Goal: Information Seeking & Learning: Learn about a topic

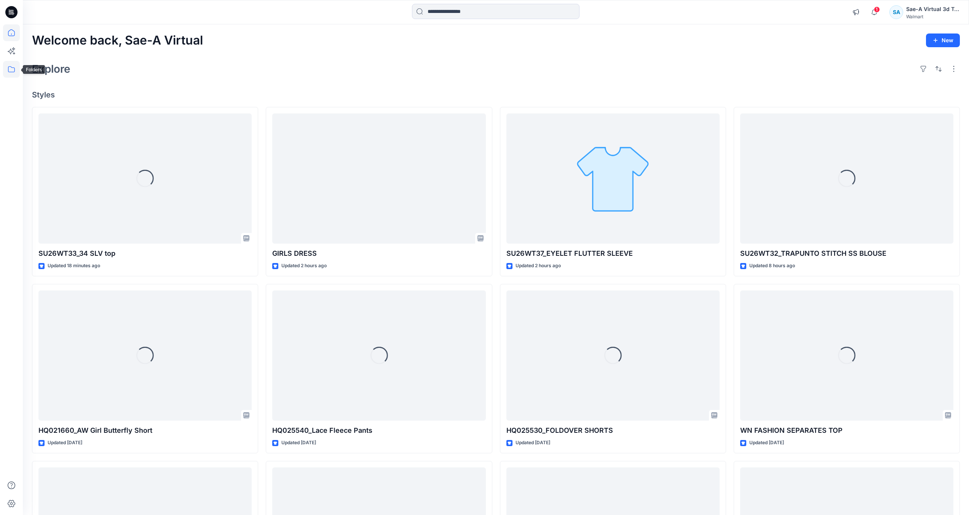
click at [14, 70] on icon at bounding box center [11, 69] width 17 height 17
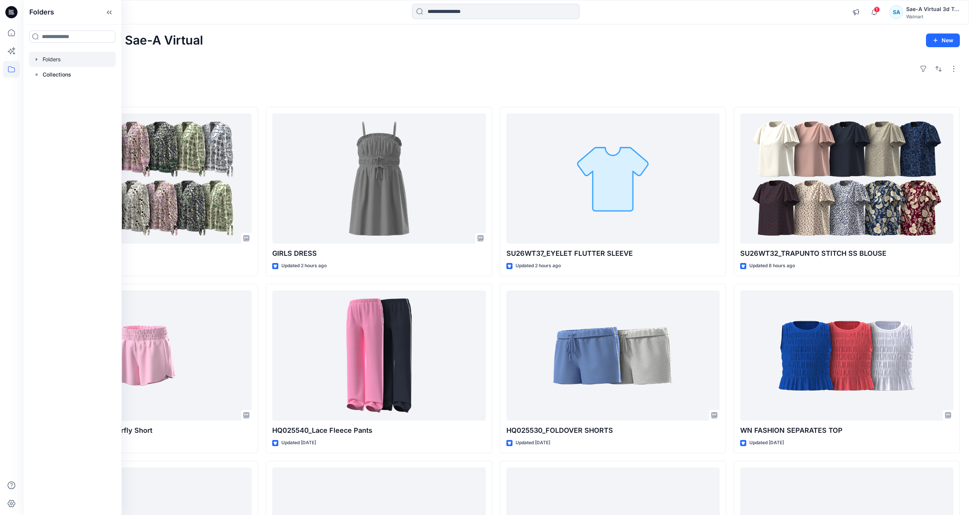
click at [72, 66] on div at bounding box center [72, 59] width 87 height 15
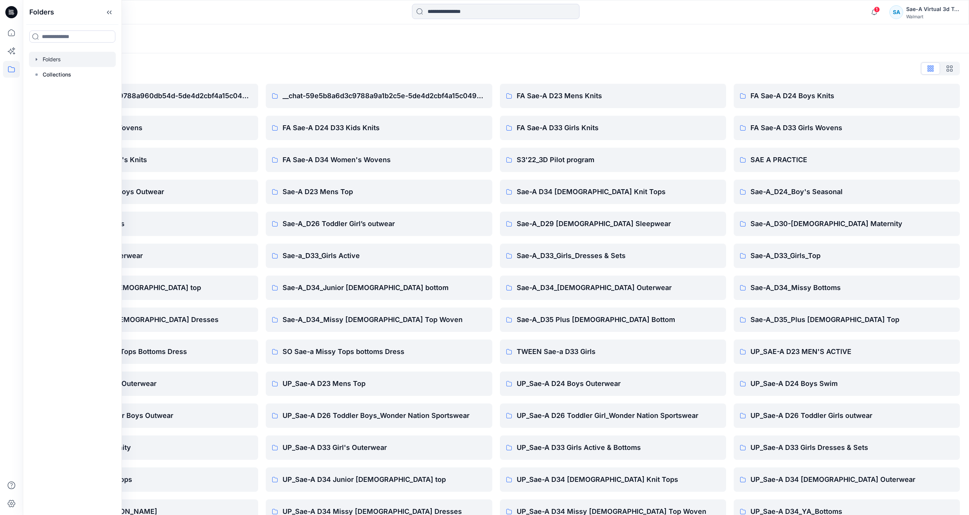
click at [627, 72] on div "Folders List" at bounding box center [496, 68] width 928 height 12
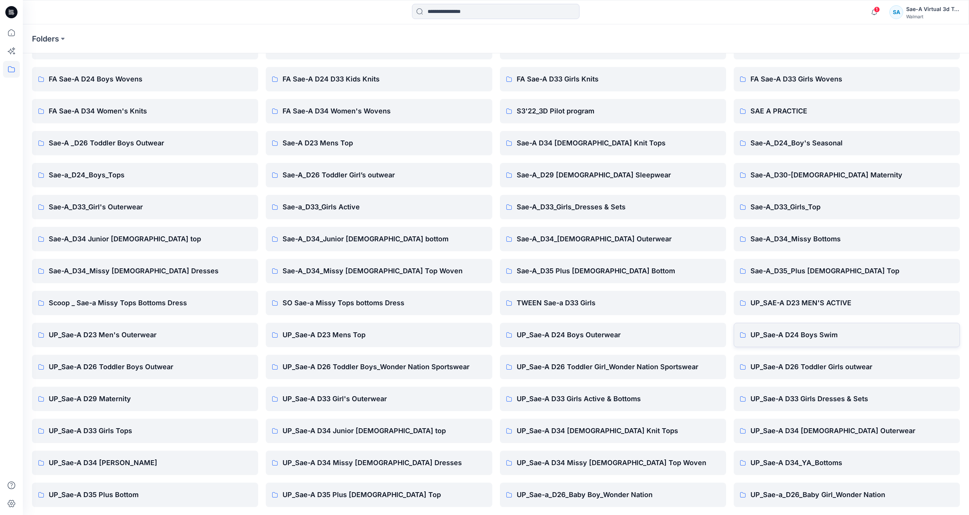
scroll to position [50, 0]
click at [381, 496] on p "UP_Sae-A D35 Plus [DEMOGRAPHIC_DATA] Top" at bounding box center [384, 494] width 203 height 11
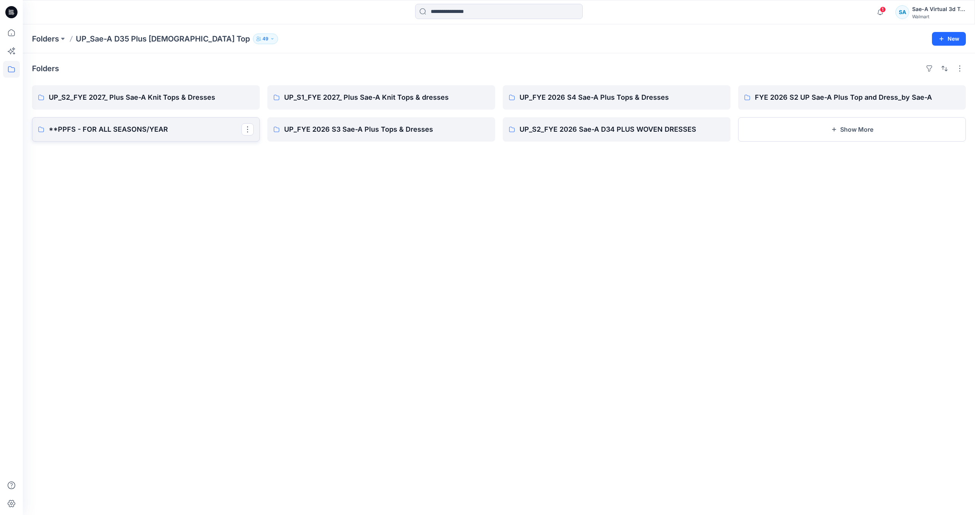
click at [156, 135] on link "**PPFS - FOR ALL SEASONS/YEAR" at bounding box center [146, 129] width 228 height 24
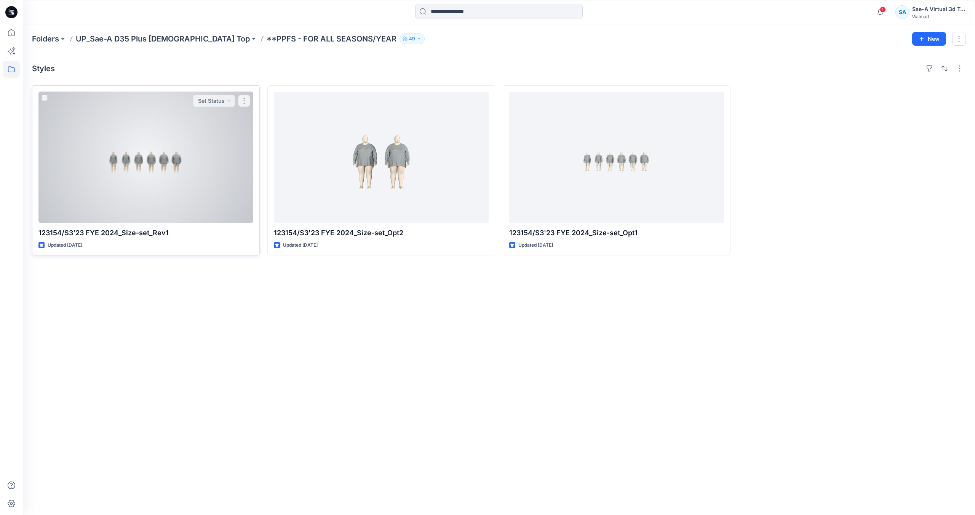
click at [134, 205] on div at bounding box center [145, 157] width 215 height 131
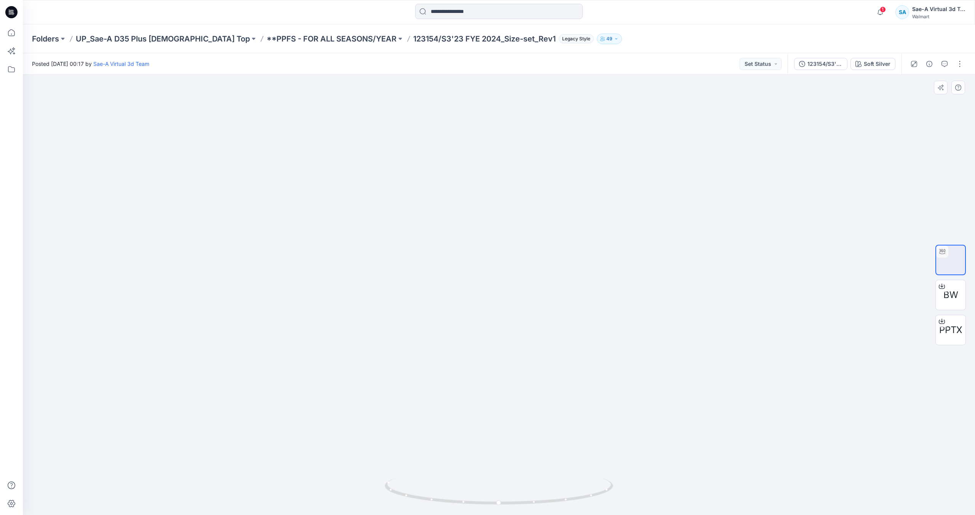
drag, startPoint x: 619, startPoint y: 480, endPoint x: 608, endPoint y: 456, distance: 26.4
drag, startPoint x: 578, startPoint y: 491, endPoint x: 482, endPoint y: 508, distance: 97.8
click at [482, 508] on div at bounding box center [499, 496] width 229 height 38
click at [926, 63] on button "button" at bounding box center [929, 64] width 12 height 12
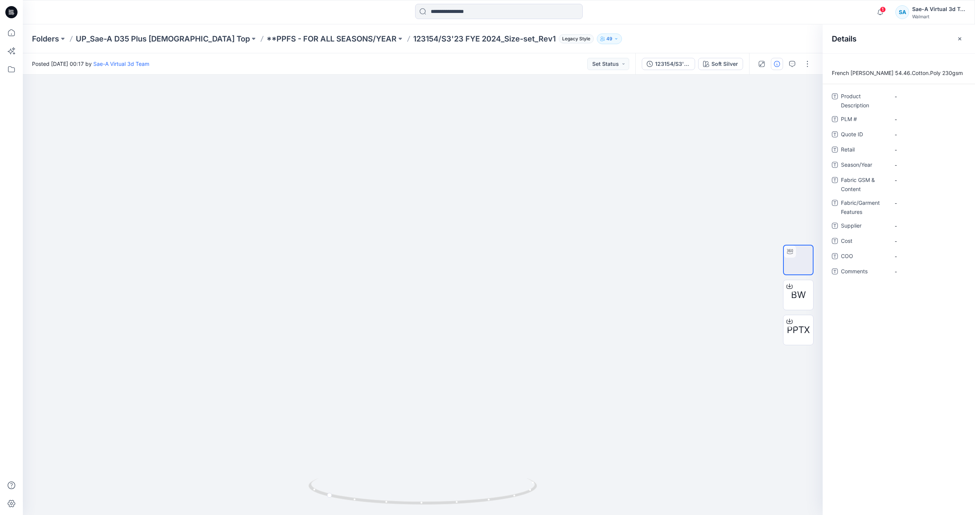
drag, startPoint x: 657, startPoint y: 44, endPoint x: 583, endPoint y: 43, distance: 74.3
click at [657, 43] on div "Folders UP_Sae-A D35 Plus [DEMOGRAPHIC_DATA] Top **PPFS - FOR ALL SEASONS/YEAR …" at bounding box center [469, 39] width 875 height 11
click at [267, 35] on p "**PPFS - FOR ALL SEASONS/YEAR" at bounding box center [332, 39] width 130 height 11
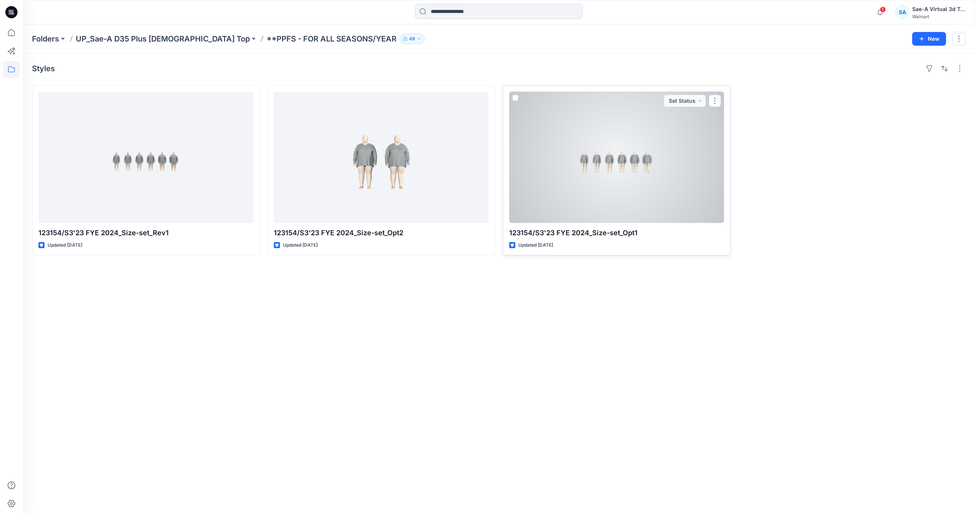
click at [655, 192] on div at bounding box center [616, 157] width 215 height 131
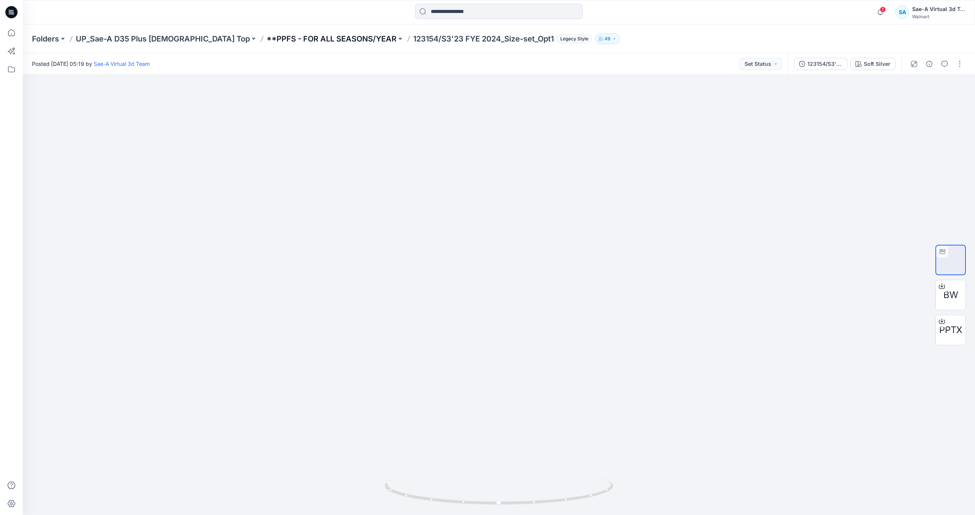
click at [276, 39] on p "**PPFS - FOR ALL SEASONS/YEAR" at bounding box center [332, 39] width 130 height 11
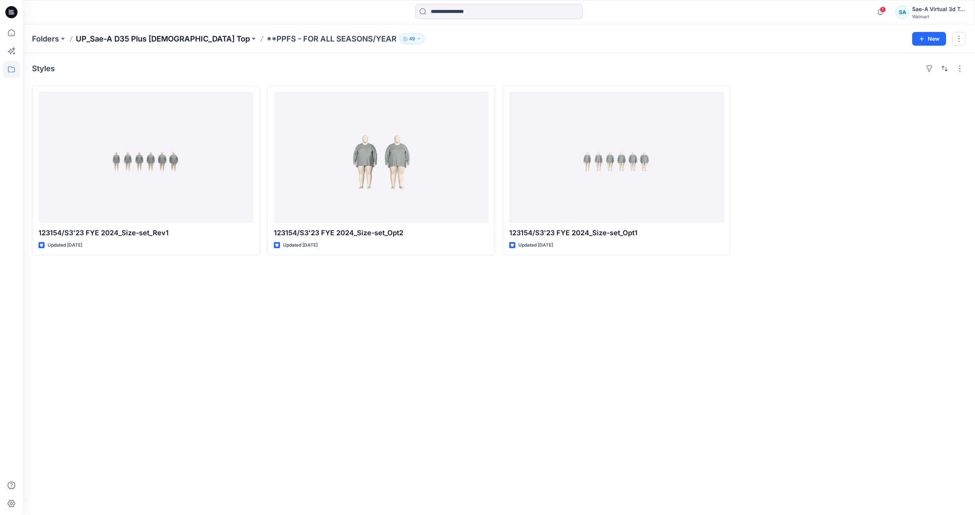
click at [158, 40] on p "UP_Sae-A D35 Plus [DEMOGRAPHIC_DATA] Top" at bounding box center [163, 39] width 174 height 11
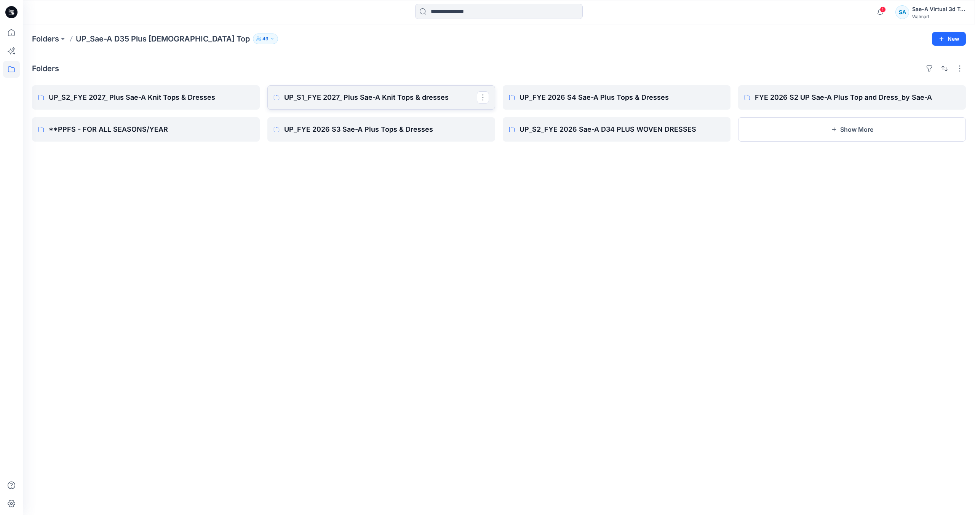
click at [297, 99] on p "UP_S1_FYE 2027_ Plus Sae-A Knit Tops & dresses" at bounding box center [380, 97] width 193 height 11
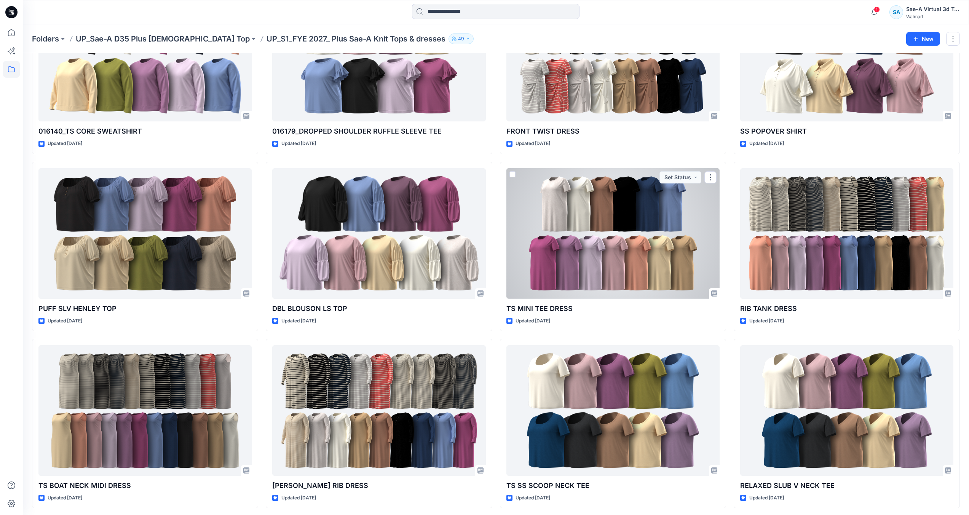
scroll to position [586, 0]
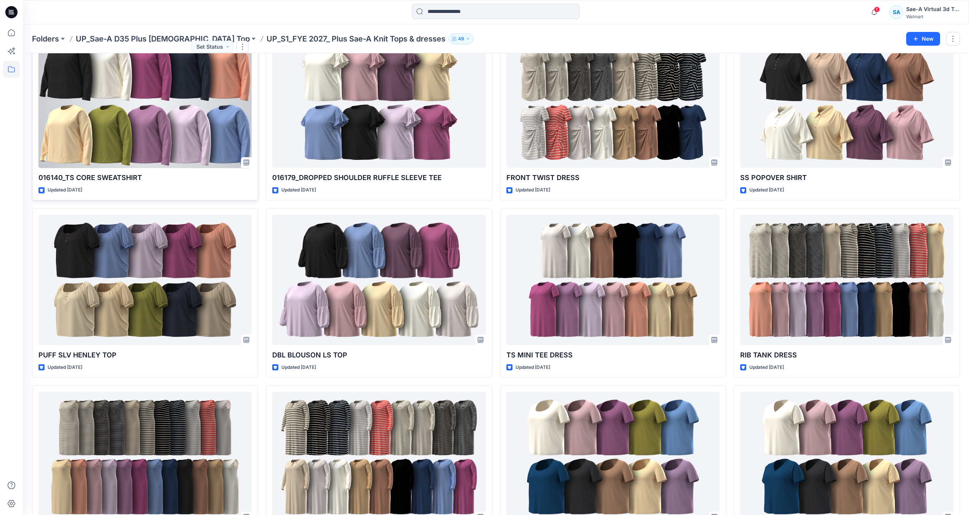
click at [101, 100] on div at bounding box center [144, 103] width 213 height 131
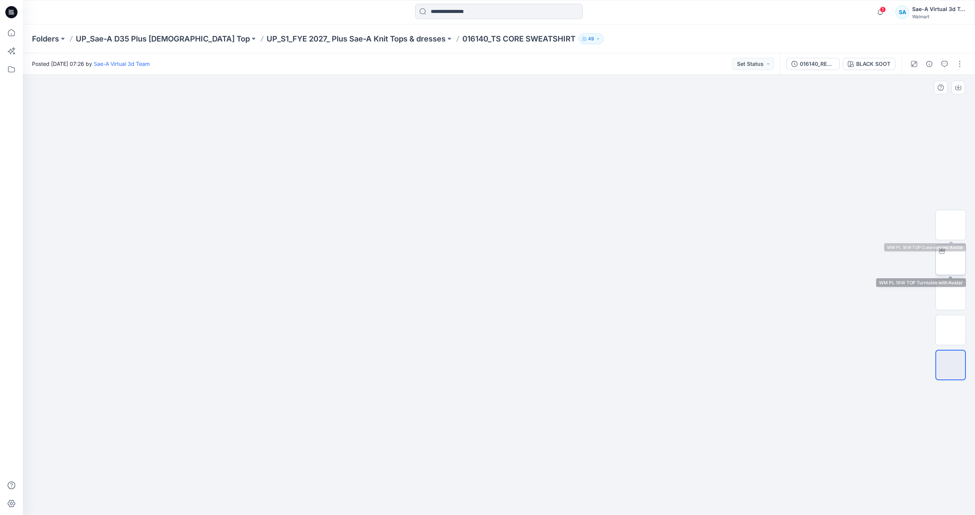
click at [951, 260] on img at bounding box center [951, 260] width 0 height 0
drag, startPoint x: 589, startPoint y: 494, endPoint x: 493, endPoint y: 498, distance: 96.0
click at [493, 498] on icon at bounding box center [500, 492] width 230 height 29
drag, startPoint x: 572, startPoint y: 501, endPoint x: 662, endPoint y: 481, distance: 92.1
click at [662, 481] on div at bounding box center [499, 295] width 952 height 441
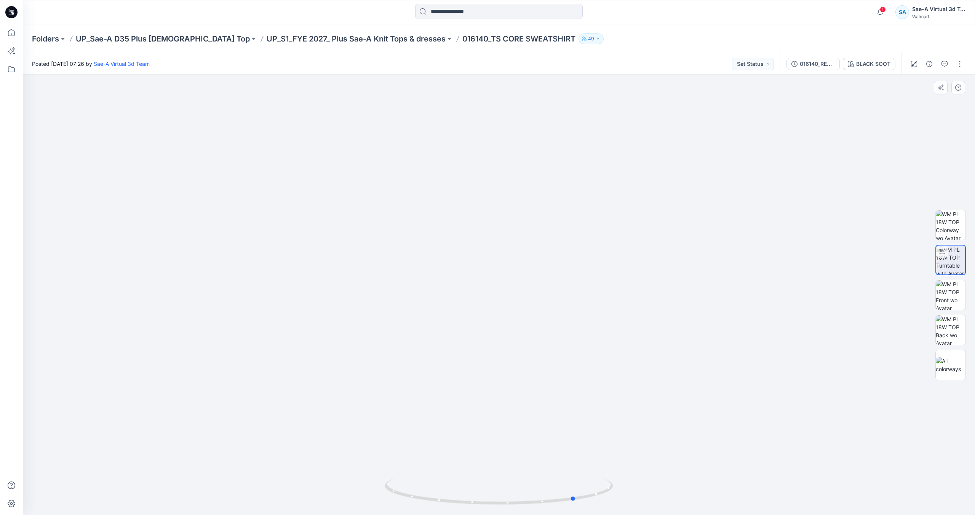
drag, startPoint x: 578, startPoint y: 487, endPoint x: 646, endPoint y: 484, distance: 68.6
click at [646, 484] on div at bounding box center [499, 295] width 952 height 441
click at [166, 34] on p "UP_Sae-A D35 Plus [DEMOGRAPHIC_DATA] Top" at bounding box center [163, 39] width 174 height 11
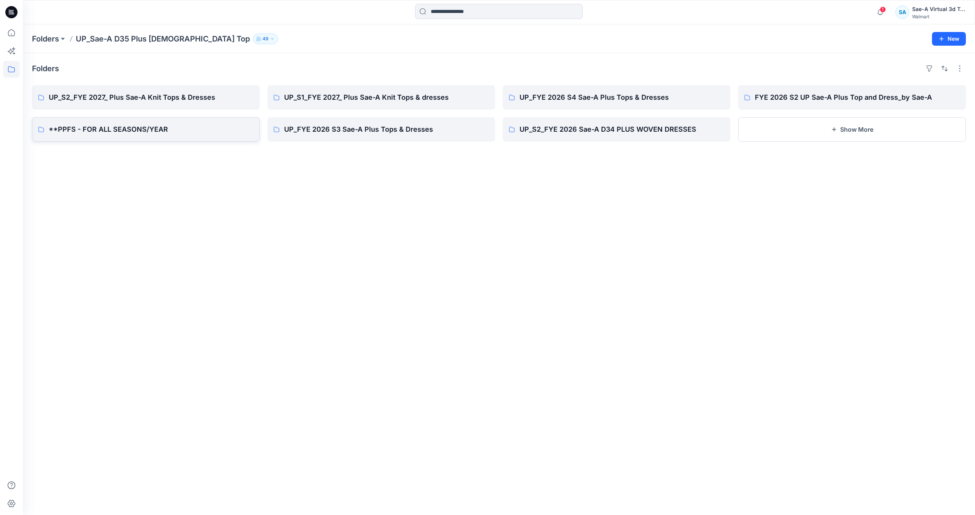
click at [133, 127] on p "**PPFS - FOR ALL SEASONS/YEAR" at bounding box center [151, 129] width 205 height 11
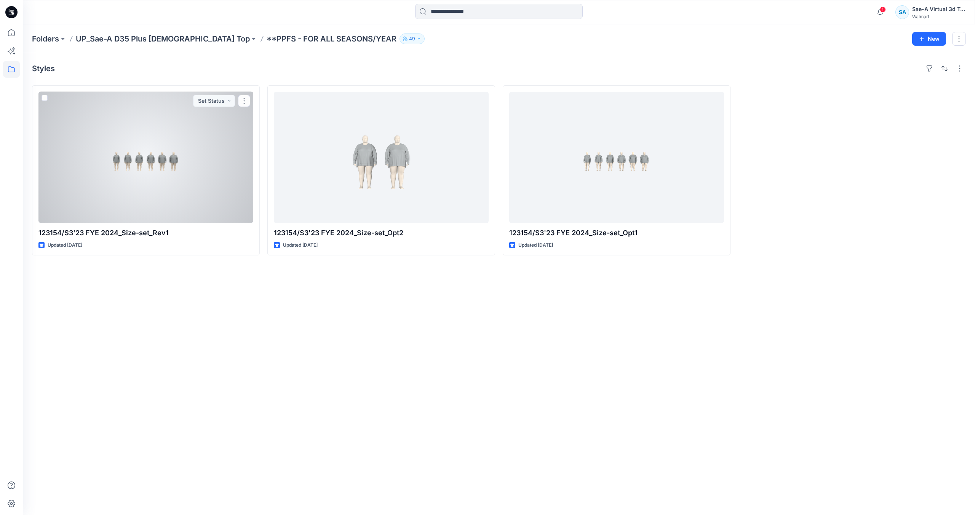
click at [198, 209] on div at bounding box center [145, 157] width 215 height 131
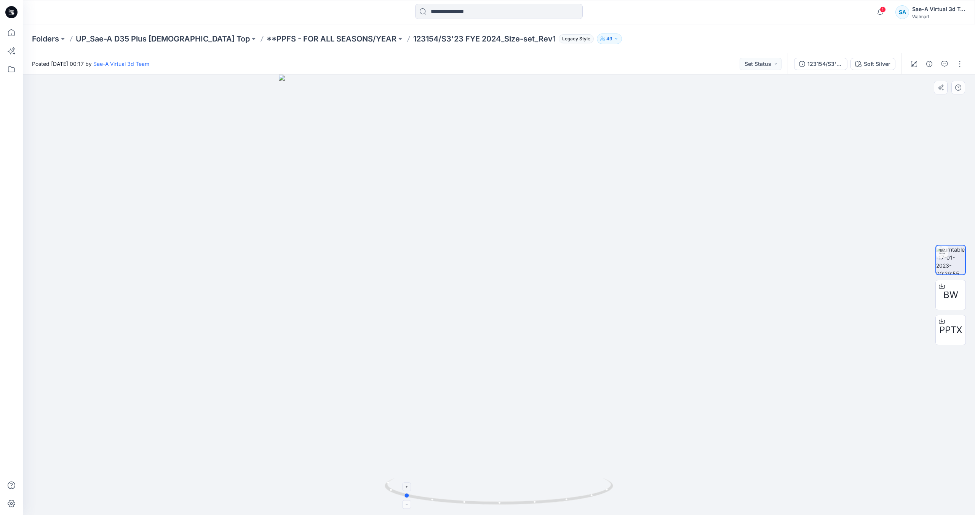
drag, startPoint x: 593, startPoint y: 495, endPoint x: 498, endPoint y: 496, distance: 95.2
click at [498, 496] on icon at bounding box center [500, 492] width 230 height 29
click at [6, 34] on icon at bounding box center [11, 32] width 17 height 17
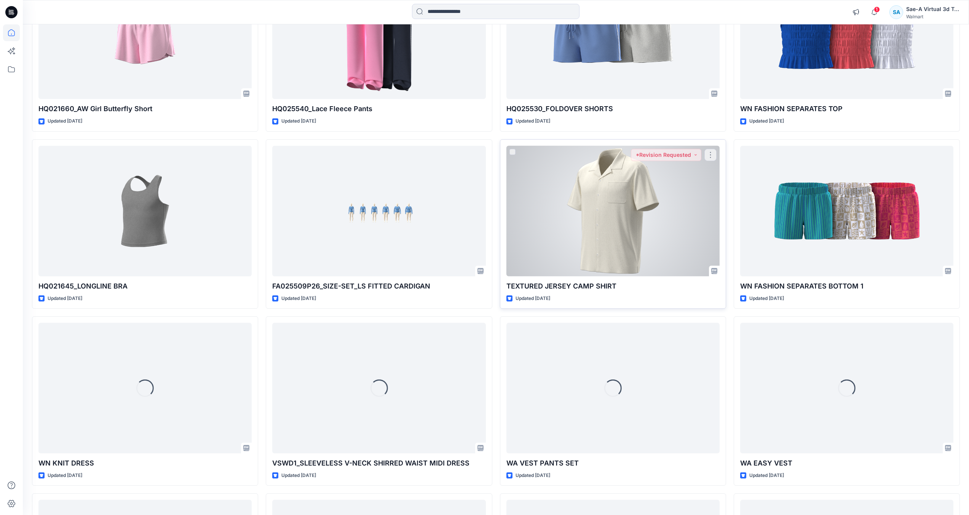
scroll to position [381, 0]
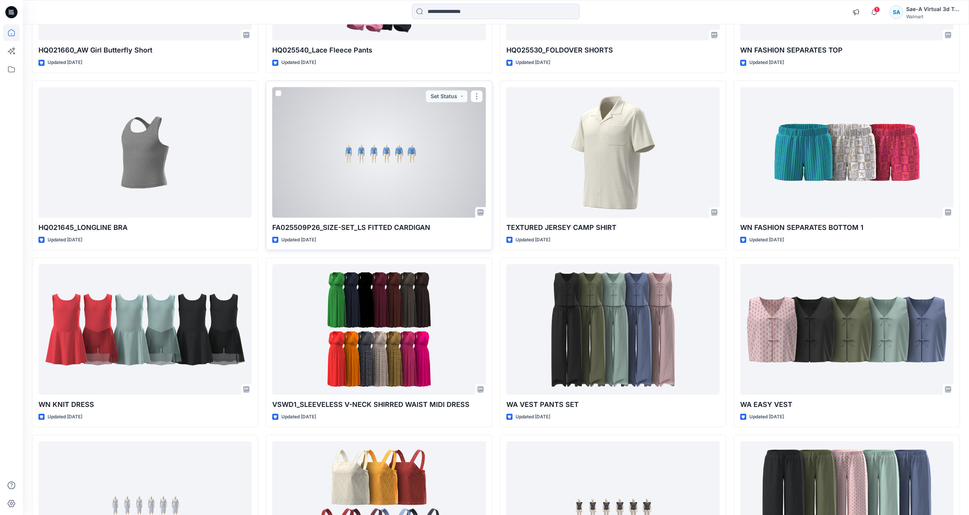
click at [358, 193] on div at bounding box center [378, 152] width 213 height 131
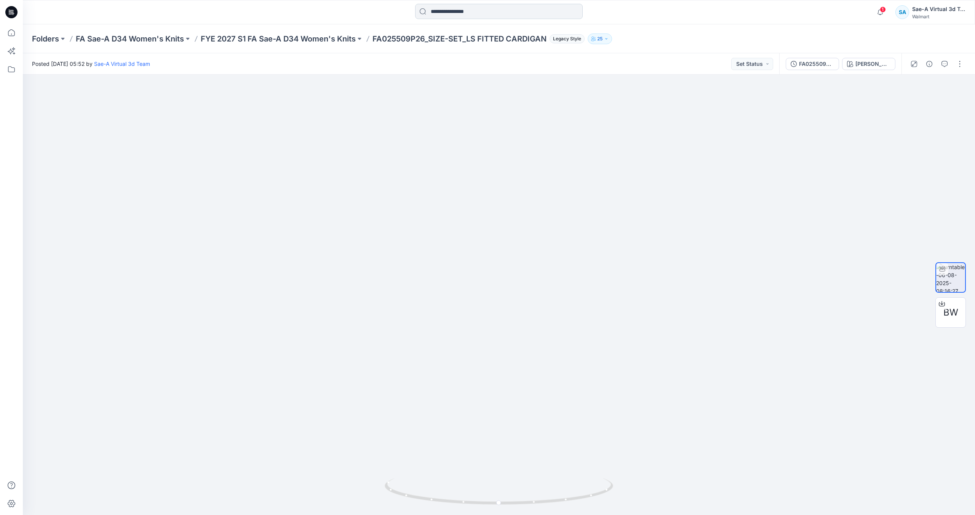
click at [483, 10] on input at bounding box center [499, 11] width 168 height 15
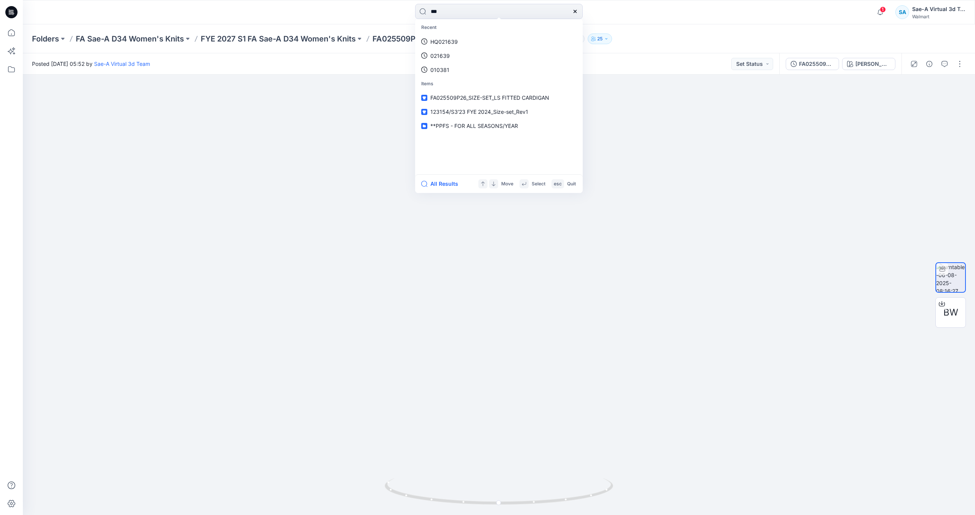
type input "****"
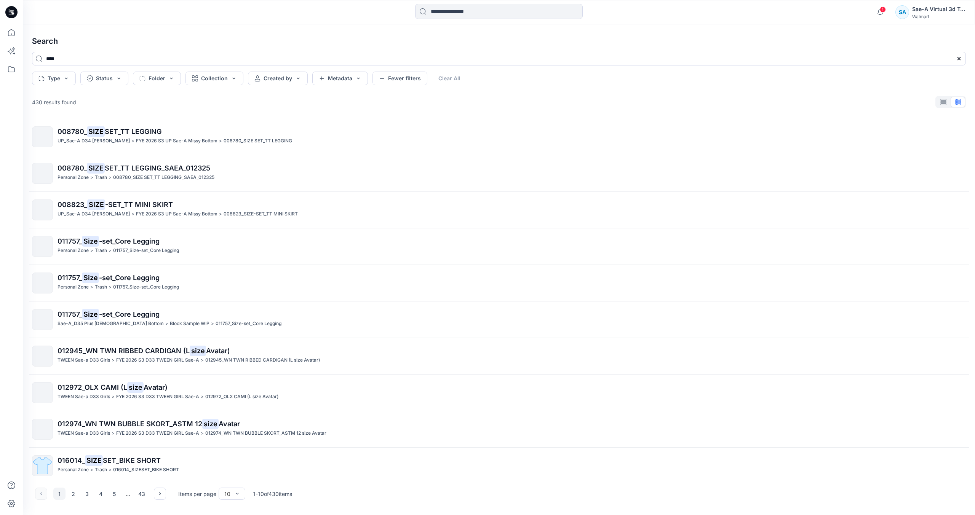
click at [158, 70] on div "****" at bounding box center [499, 62] width 946 height 20
click at [165, 77] on button "Folder" at bounding box center [157, 79] width 48 height 14
click at [160, 104] on input at bounding box center [190, 98] width 105 height 15
type input "****"
click at [144, 120] on div at bounding box center [142, 121] width 6 height 8
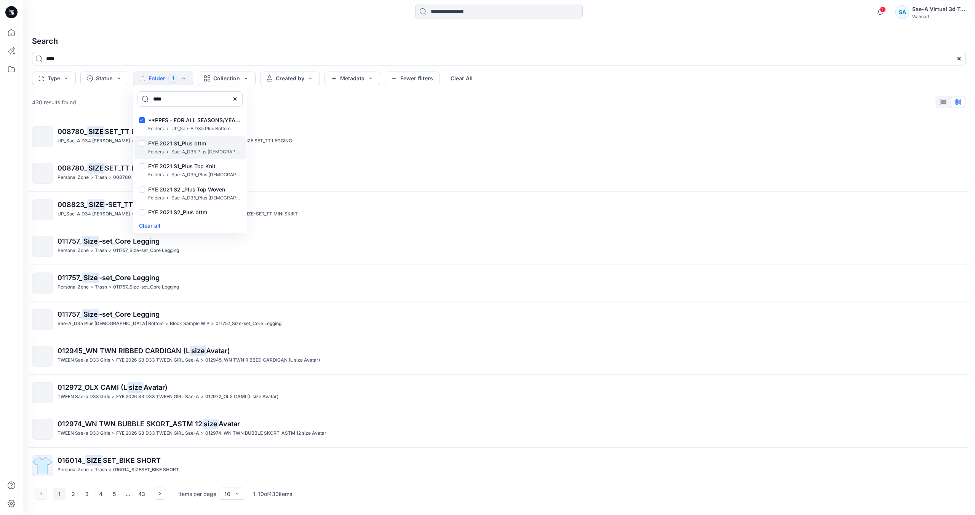
drag, startPoint x: 144, startPoint y: 142, endPoint x: 144, endPoint y: 148, distance: 5.7
click at [144, 143] on div at bounding box center [142, 145] width 6 height 8
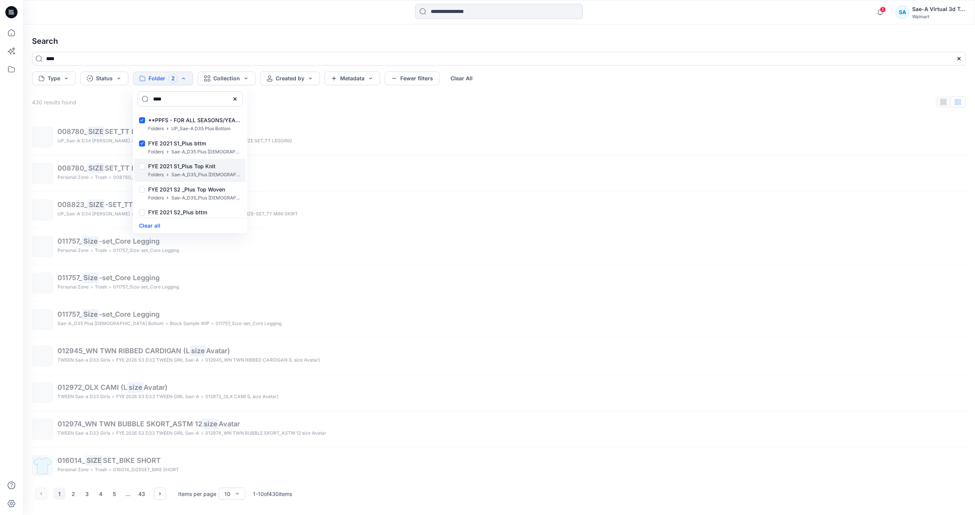
click at [140, 167] on div at bounding box center [142, 167] width 6 height 8
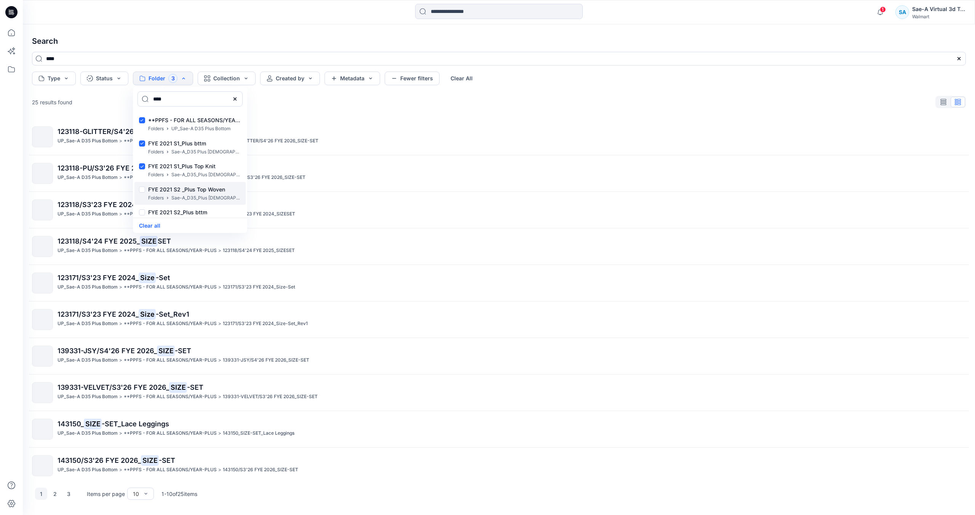
drag, startPoint x: 142, startPoint y: 190, endPoint x: 146, endPoint y: 195, distance: 6.1
click at [143, 190] on div at bounding box center [142, 191] width 6 height 8
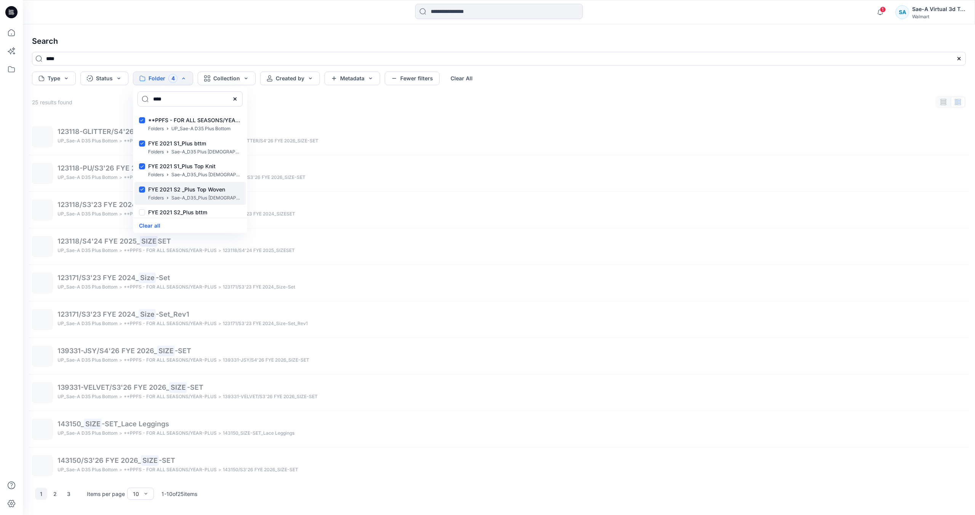
scroll to position [38, 0]
click at [144, 177] on div at bounding box center [142, 175] width 6 height 8
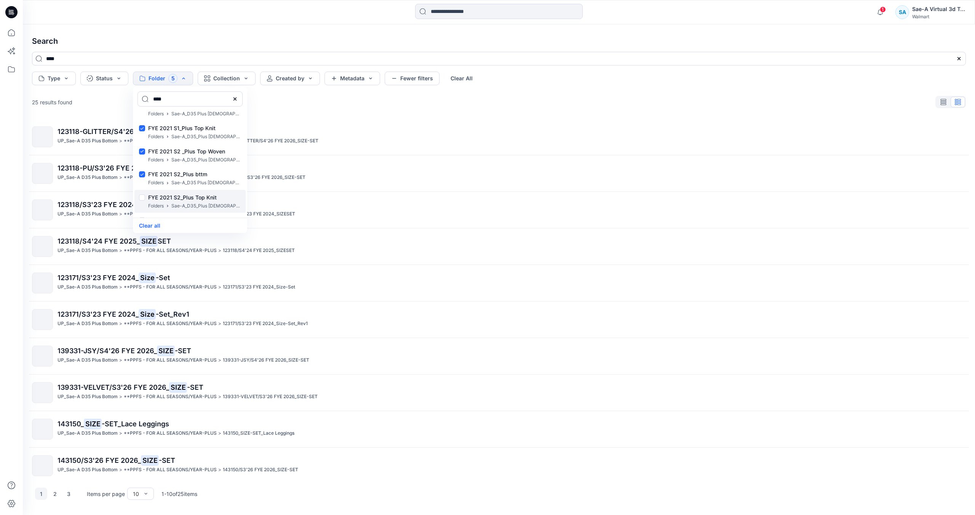
click at [144, 198] on div at bounding box center [142, 199] width 6 height 8
drag, startPoint x: 141, startPoint y: 143, endPoint x: 148, endPoint y: 163, distance: 21.8
click at [142, 144] on div at bounding box center [142, 145] width 6 height 8
click at [144, 167] on div at bounding box center [142, 169] width 6 height 8
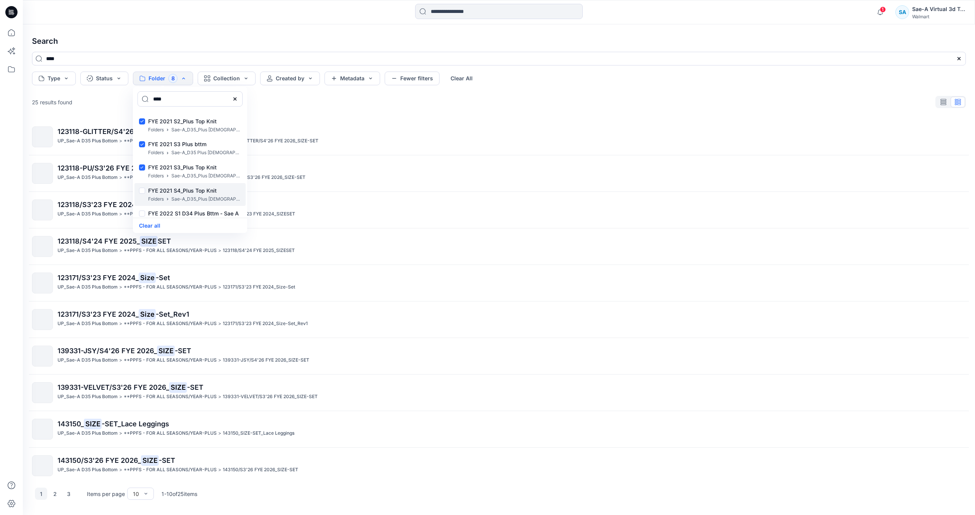
click at [140, 192] on div at bounding box center [142, 192] width 6 height 8
click at [142, 211] on div at bounding box center [142, 215] width 6 height 8
click at [146, 165] on div "FYE 2022 S1 D34 Plus Knit- Sae A Folders Sae-A_D35_Plus [DEMOGRAPHIC_DATA] Top" at bounding box center [189, 168] width 111 height 23
click at [140, 188] on div at bounding box center [142, 188] width 6 height 8
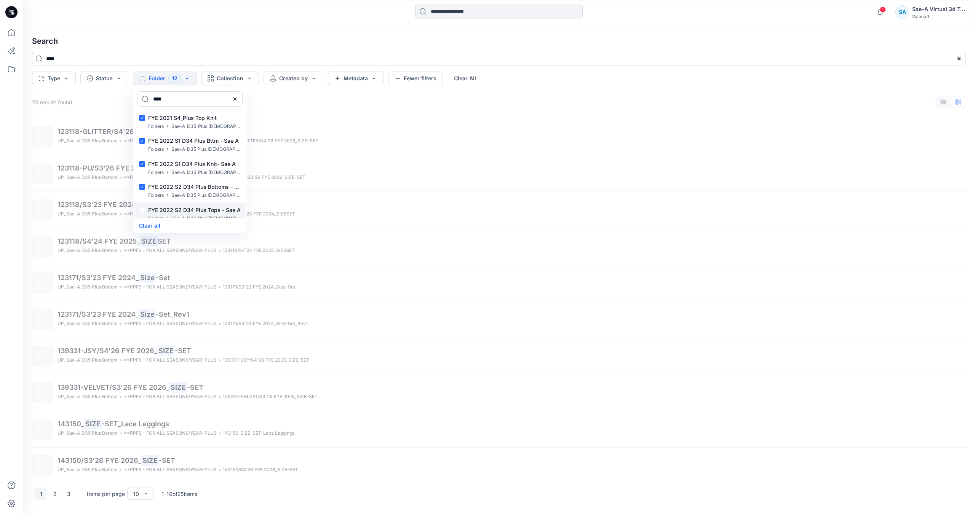
click at [144, 209] on div at bounding box center [142, 211] width 6 height 8
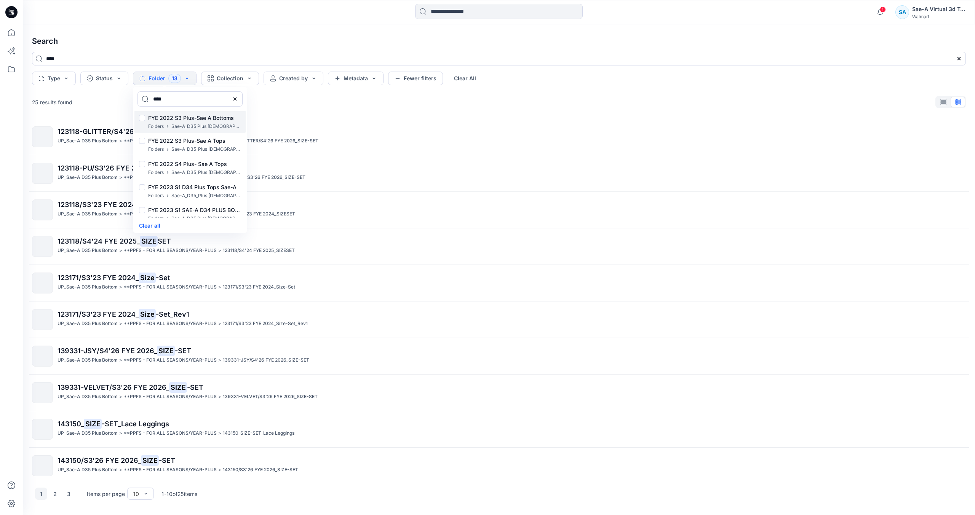
click at [143, 118] on div at bounding box center [142, 119] width 6 height 8
click at [142, 142] on div at bounding box center [142, 142] width 6 height 8
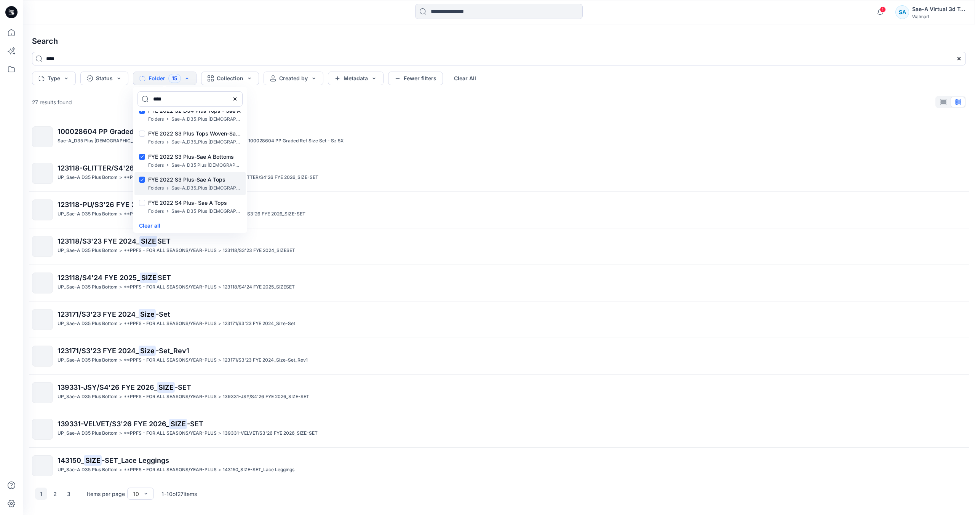
scroll to position [249, 0]
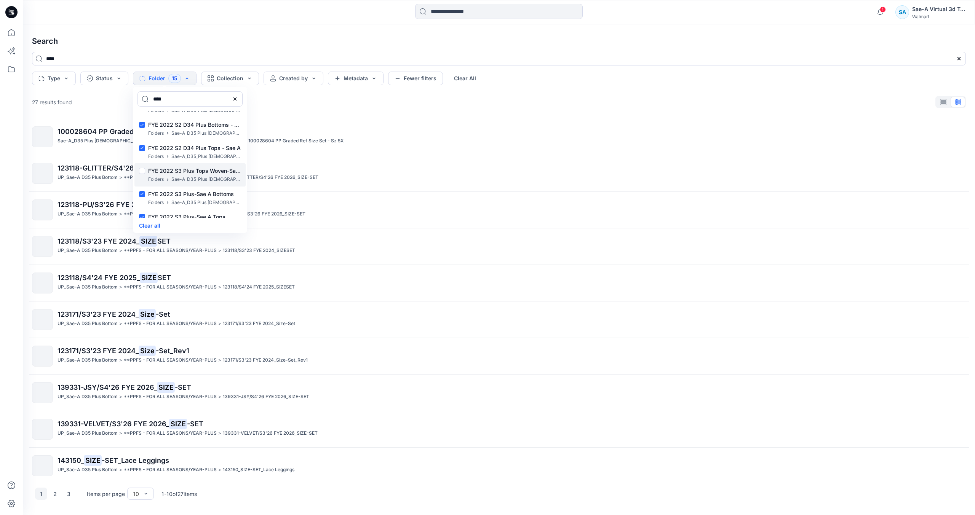
click at [141, 170] on div at bounding box center [142, 172] width 6 height 8
drag, startPoint x: 143, startPoint y: 167, endPoint x: 143, endPoint y: 148, distance: 19.4
click at [143, 165] on div at bounding box center [142, 166] width 6 height 8
click at [143, 144] on div at bounding box center [142, 143] width 6 height 8
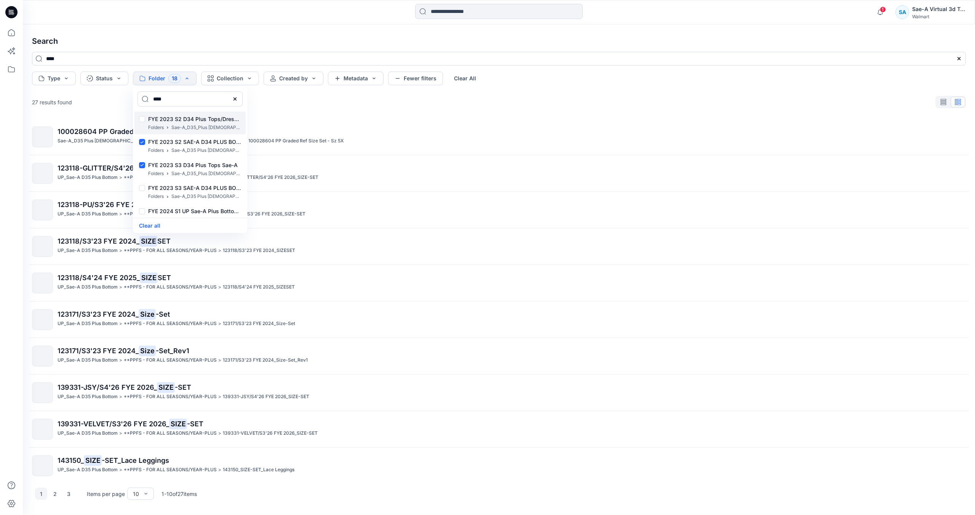
click at [143, 119] on div at bounding box center [142, 120] width 6 height 8
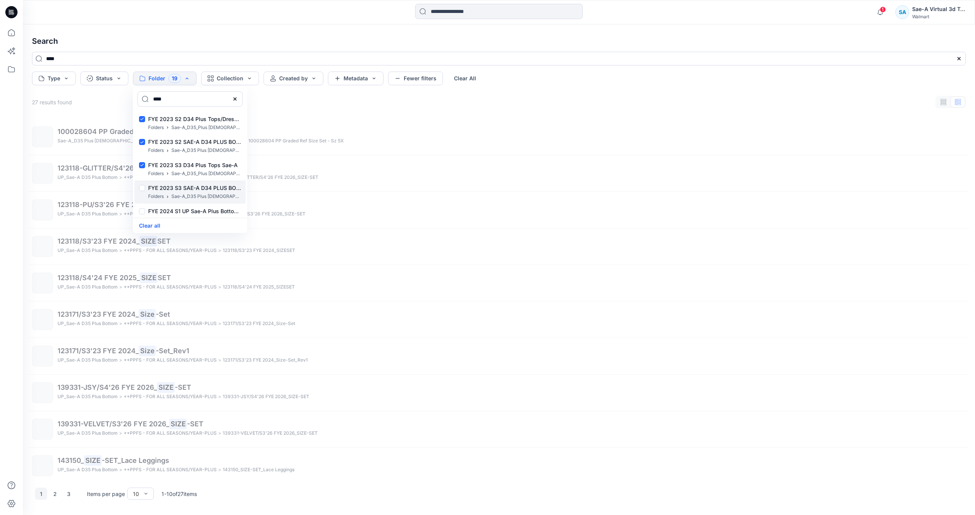
click at [143, 188] on div at bounding box center [142, 189] width 6 height 8
click at [141, 210] on div at bounding box center [142, 212] width 6 height 8
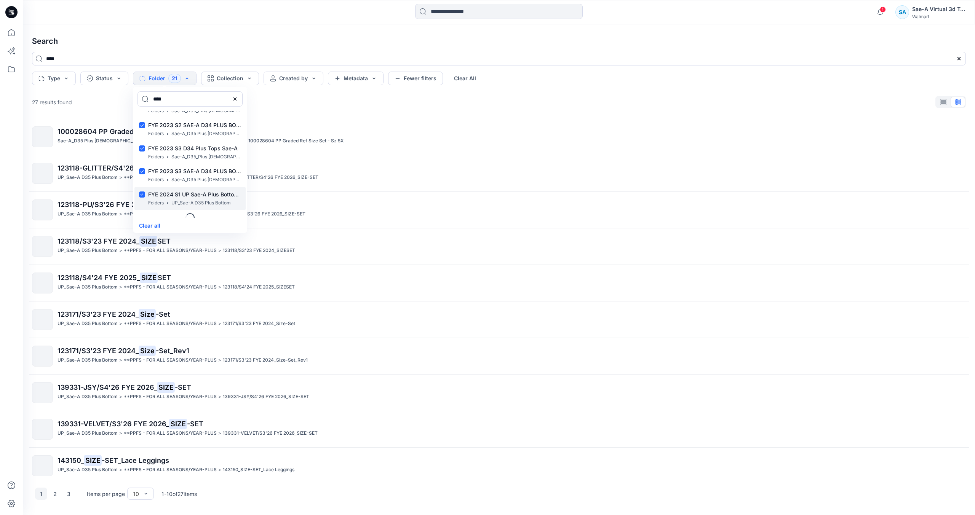
scroll to position [464, 0]
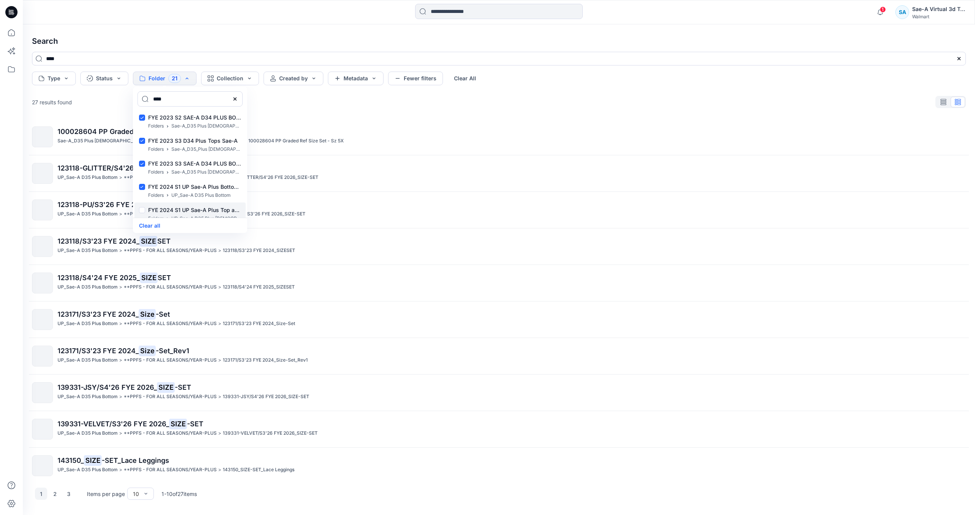
click at [143, 210] on div at bounding box center [142, 211] width 6 height 8
click at [145, 120] on div at bounding box center [142, 120] width 6 height 8
click at [142, 147] on div "FYE 2024 S2 UP Sae-A Plus Bottoms Folders UP_Sae-A D35 Plus Bottom" at bounding box center [189, 145] width 111 height 23
click at [139, 169] on div at bounding box center [142, 166] width 6 height 8
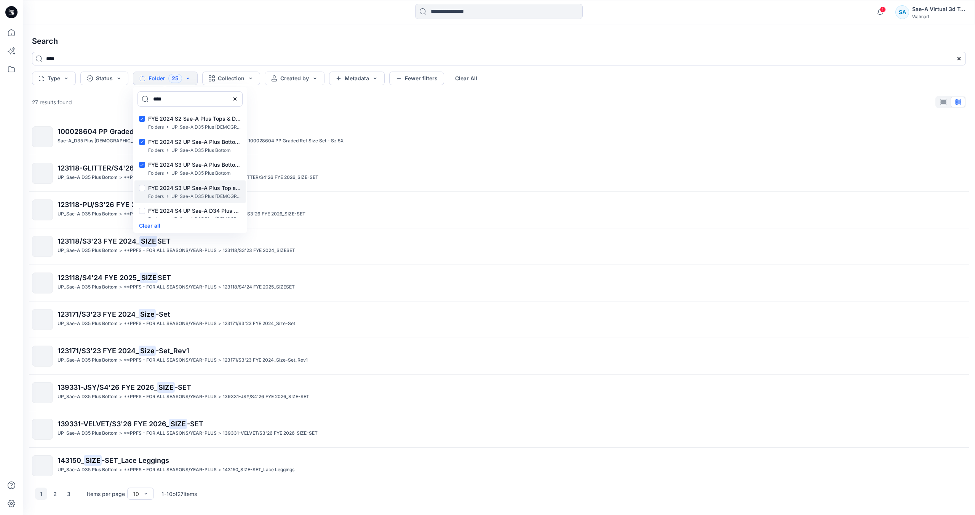
click at [141, 181] on div "FYE 2024 S3 UP Sae-A Plus Top and Dresses Folders UP_Sae-A D35 Plus [DEMOGRAPHI…" at bounding box center [189, 192] width 111 height 23
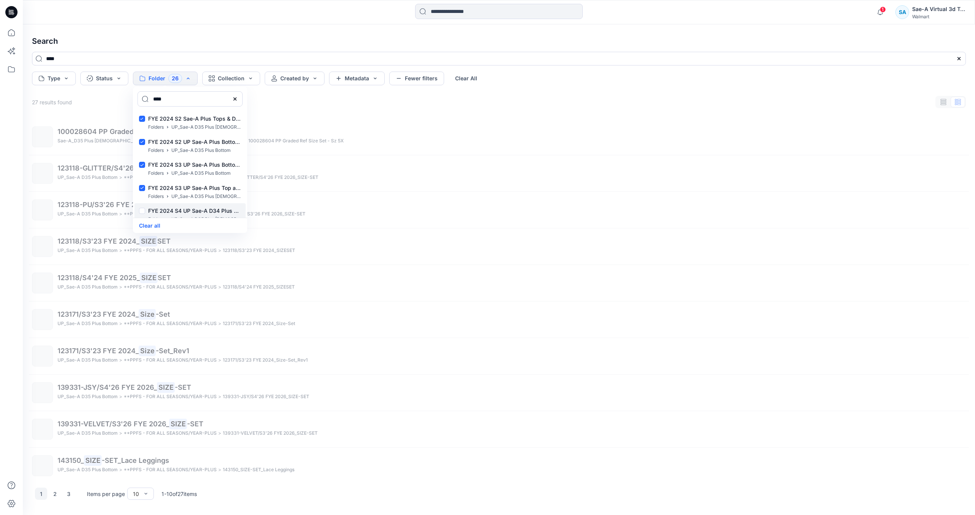
click at [143, 206] on div "FYE 2024 S4 UP Sae-A D34 Plus Tops & Dresses Folders UP_Sae-A D35 Plus [DEMOGRA…" at bounding box center [189, 214] width 111 height 23
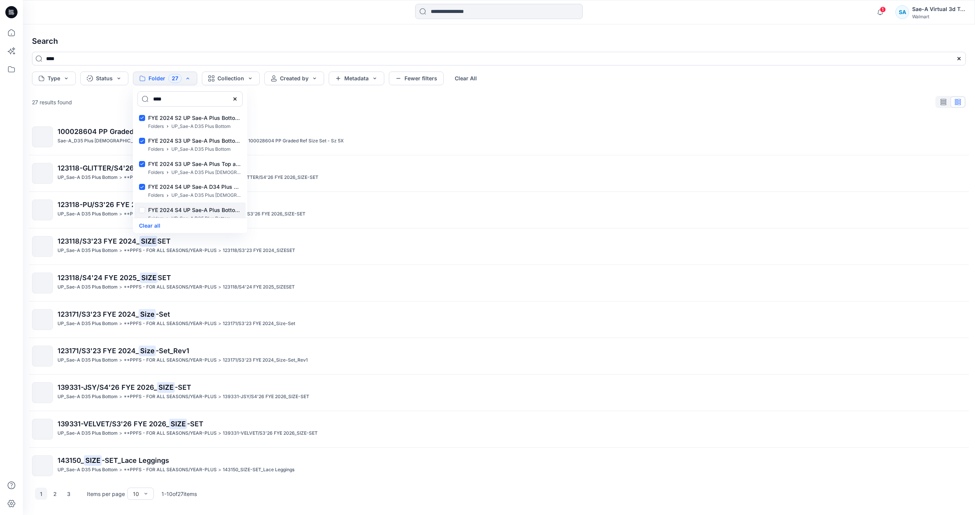
click at [140, 210] on div at bounding box center [142, 211] width 6 height 8
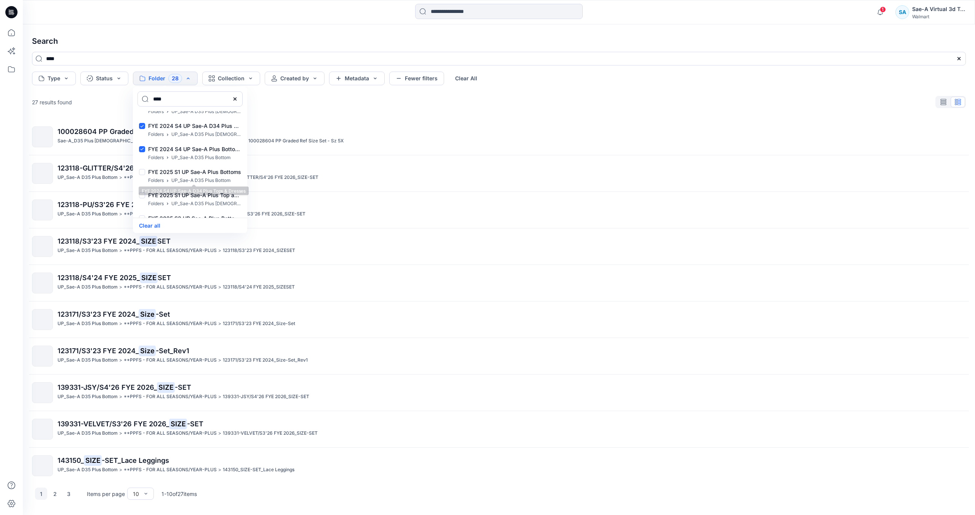
scroll to position [740, 0]
click at [143, 188] on div at bounding box center [142, 188] width 6 height 8
click at [143, 168] on div at bounding box center [142, 165] width 6 height 8
click at [141, 143] on div at bounding box center [142, 142] width 6 height 8
click at [141, 117] on div at bounding box center [142, 119] width 6 height 8
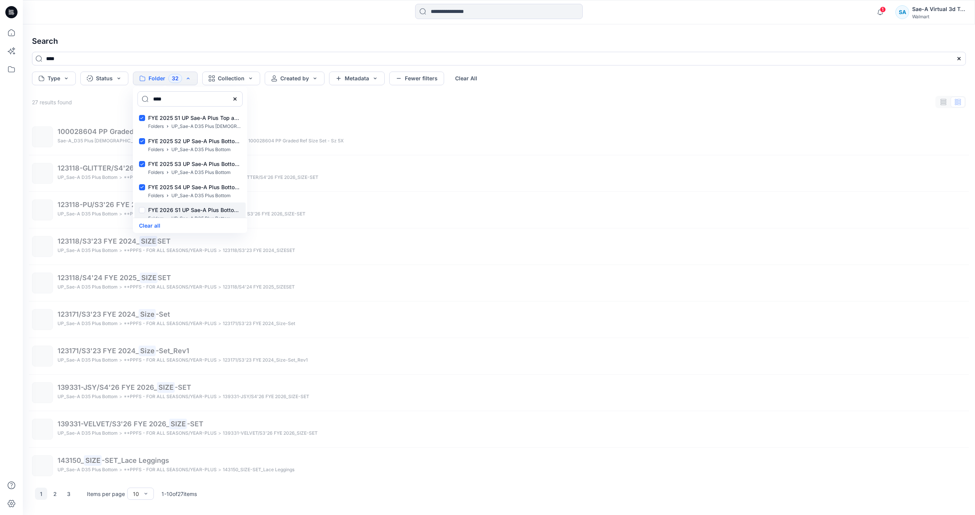
click at [142, 210] on div at bounding box center [142, 211] width 6 height 8
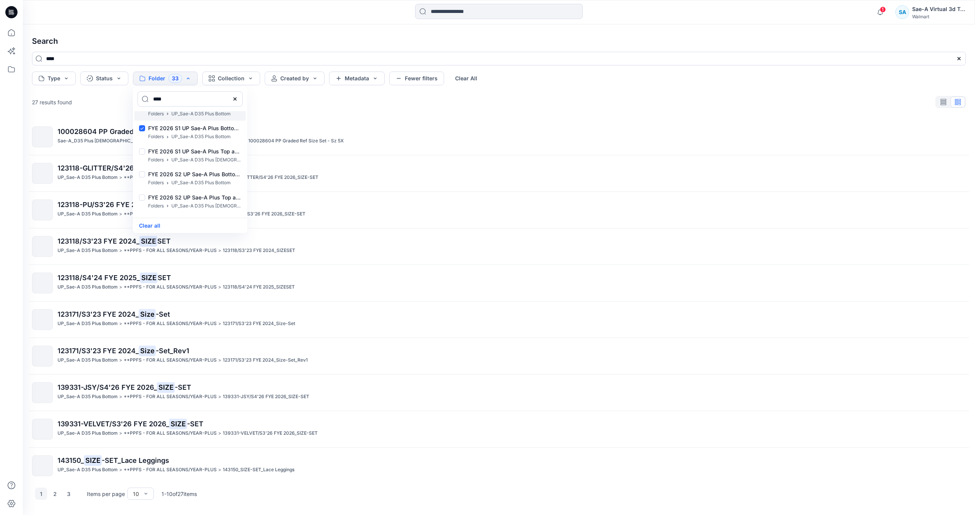
scroll to position [879, 0]
click at [141, 191] on div at bounding box center [142, 188] width 6 height 8
click at [145, 165] on div at bounding box center [142, 165] width 6 height 8
click at [146, 144] on div "FYE 2026 S2 UP Sae-A Plus Top and Dress_by Sae-A Folders UP_Sae-A D35 Plus [DEM…" at bounding box center [189, 144] width 111 height 23
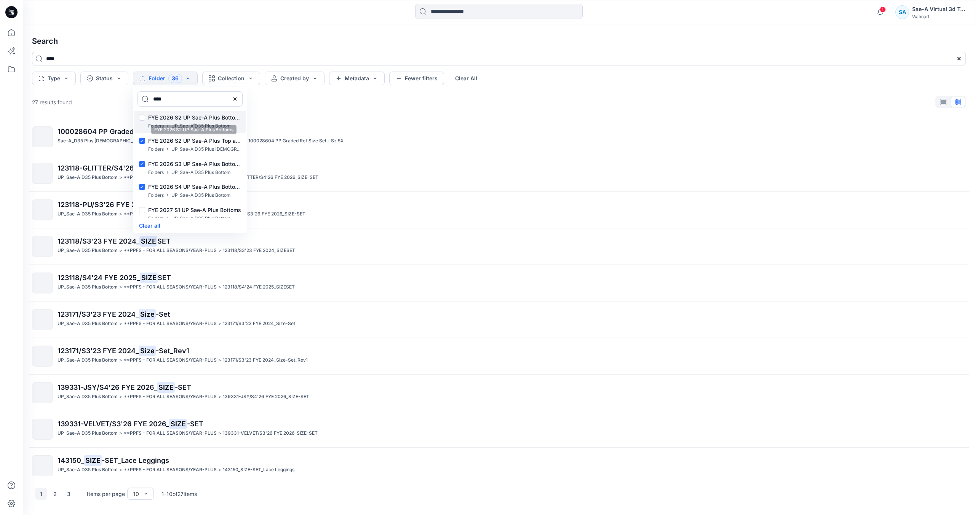
click at [150, 119] on p "FYE 2026 S2 UP Sae-A Plus Bottoms" at bounding box center [194, 117] width 93 height 9
click at [160, 205] on div "FYE 2027 S1 UP Sae-A Plus Bottoms Folders UP_Sae-A D35 Plus Bottom" at bounding box center [189, 214] width 111 height 23
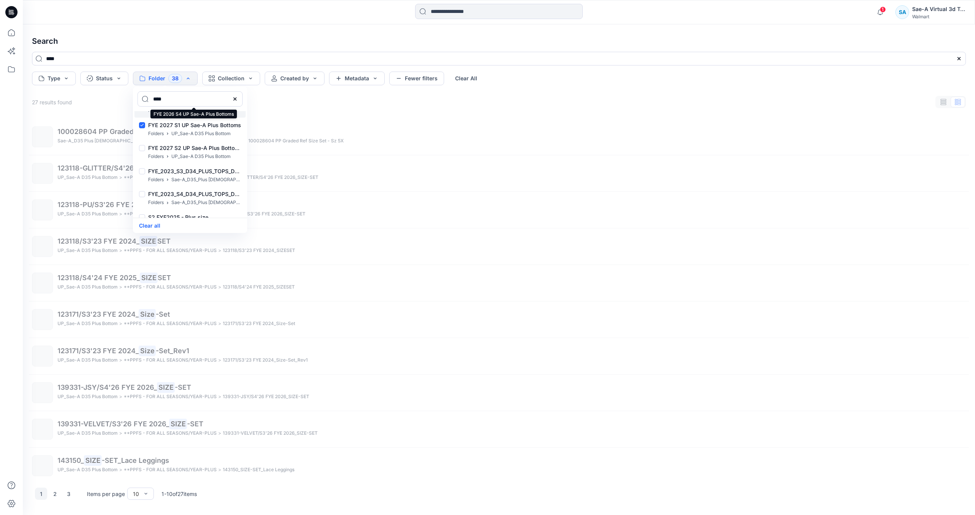
scroll to position [1017, 0]
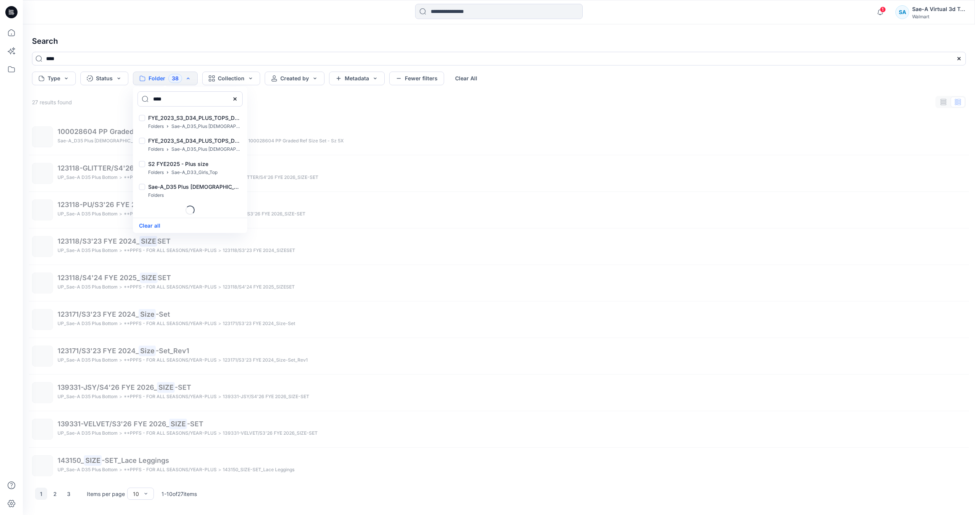
click at [184, 184] on p "Sae-A_D35 Plus [DEMOGRAPHIC_DATA] Bottom" at bounding box center [194, 186] width 93 height 9
click at [185, 152] on p "Sae-A_D35_Plus [DEMOGRAPHIC_DATA] Top" at bounding box center [206, 150] width 70 height 8
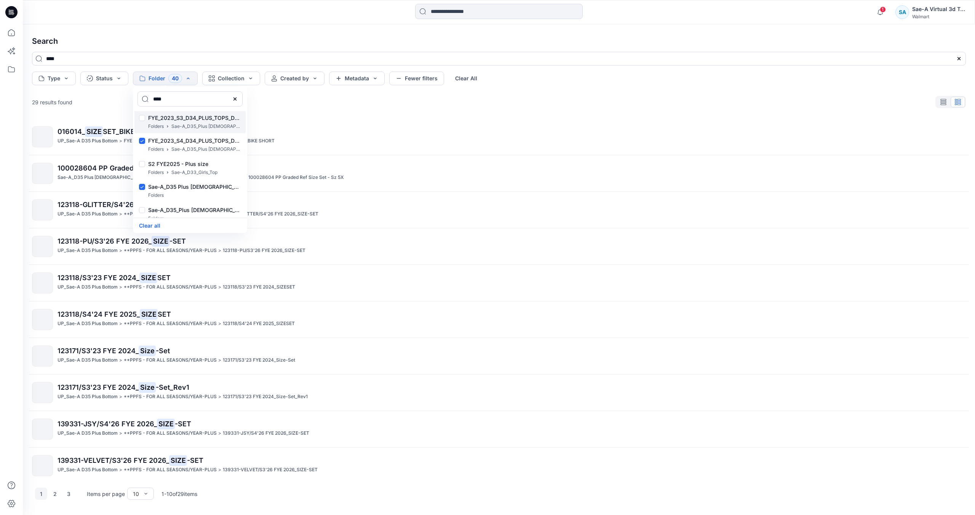
click at [187, 131] on div "FYE_2023_S3_D34_PLUS_TOPS_DRESSES_SAEA Folders Sae-A_D35_Plus [DEMOGRAPHIC_DATA…" at bounding box center [189, 121] width 111 height 23
click at [190, 124] on p "Sae-A_D35_Plus [DEMOGRAPHIC_DATA] Top" at bounding box center [206, 127] width 70 height 8
click at [186, 167] on p "S2 FYE2025 - Plus size" at bounding box center [182, 164] width 69 height 9
click at [191, 125] on p "Sae-A_D35_Plus [DEMOGRAPHIC_DATA] Top" at bounding box center [206, 127] width 70 height 8
click at [194, 210] on p "Sae-A_D35_Plus [DEMOGRAPHIC_DATA] Top" at bounding box center [194, 210] width 93 height 9
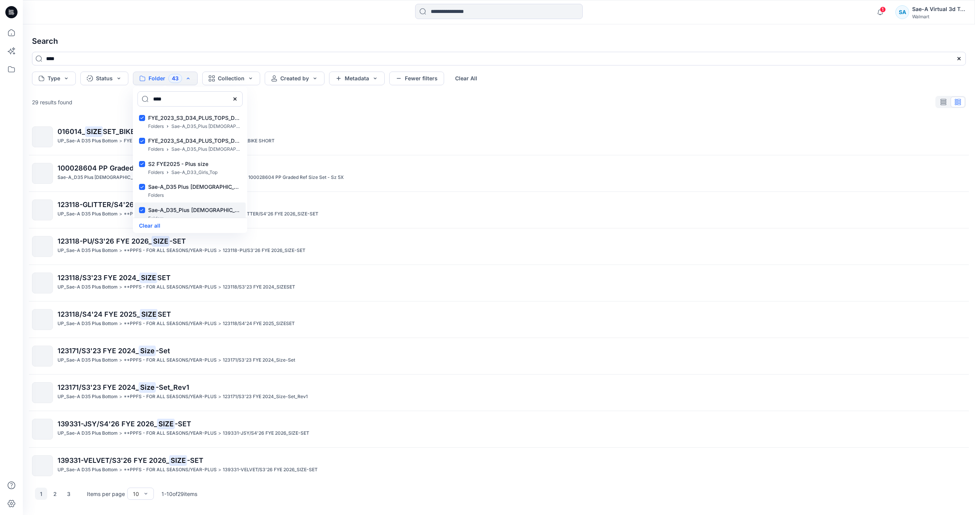
scroll to position [1156, 0]
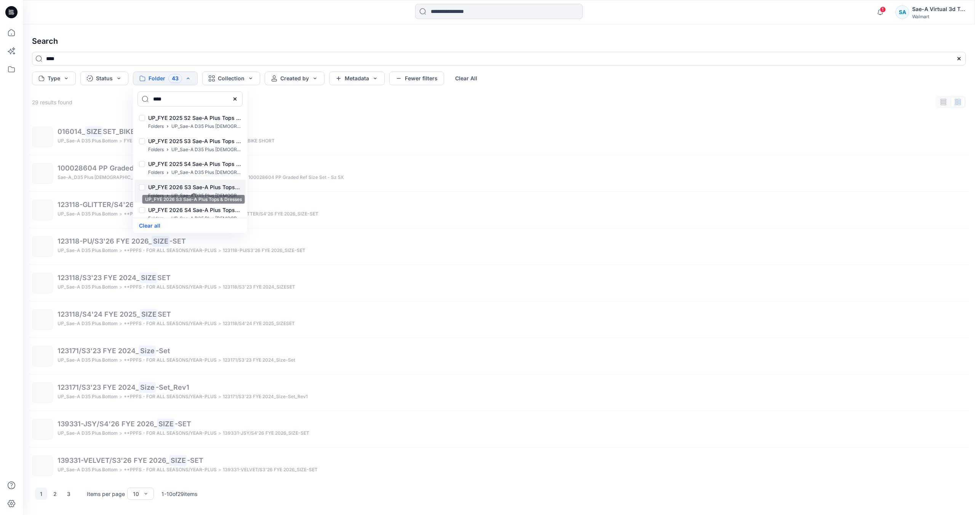
click at [184, 188] on p "UP_FYE 2026 S3 Sae-A Plus Tops & Dresses" at bounding box center [194, 187] width 93 height 9
click at [185, 160] on p "UP_FYE 2025 S4 Sae-A Plus Tops and Dresses" at bounding box center [194, 164] width 93 height 9
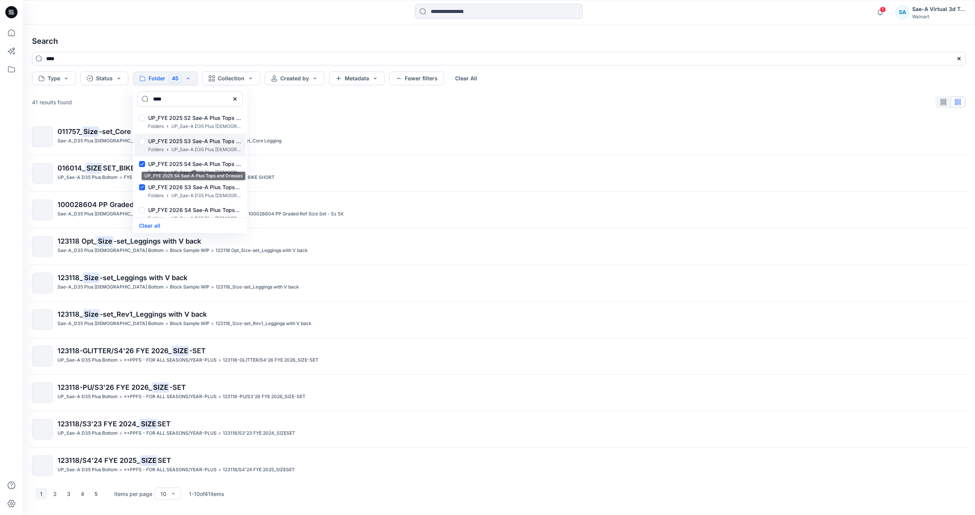
click at [187, 139] on p "UP_FYE 2025 S3 Sae-A Plus Tops and Dresses" at bounding box center [194, 141] width 93 height 9
click at [189, 127] on p "UP_Sae-A D35 Plus [DEMOGRAPHIC_DATA] Top" at bounding box center [206, 127] width 70 height 8
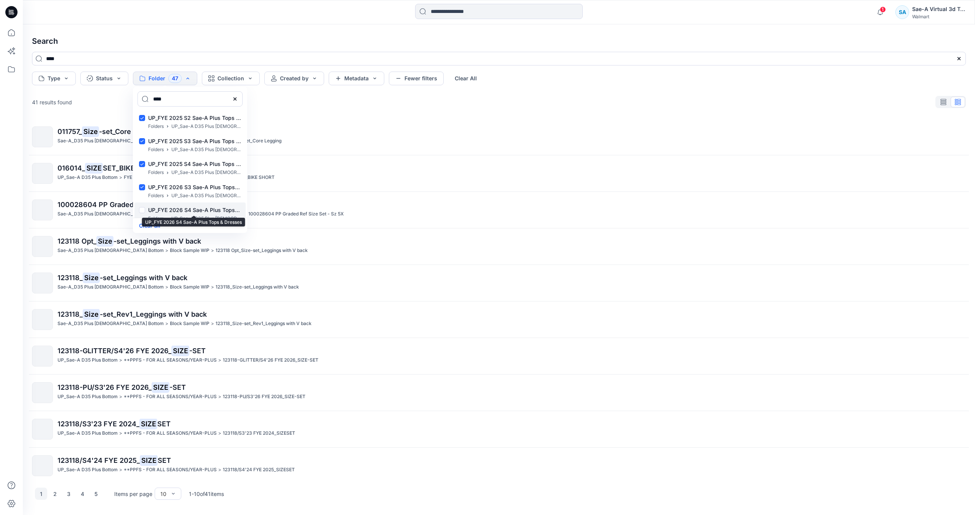
click at [191, 208] on p "UP_FYE 2026 S4 Sae-A Plus Tops & Dresses" at bounding box center [194, 210] width 93 height 9
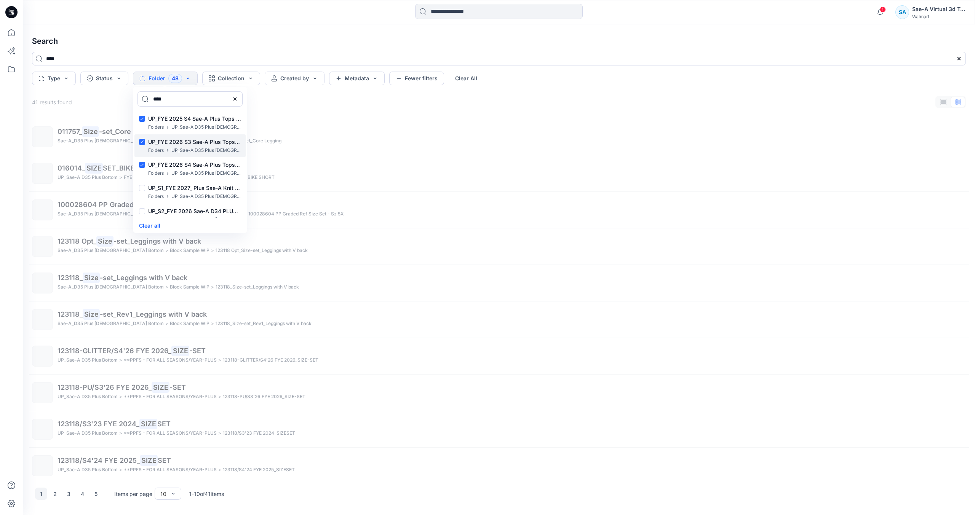
scroll to position [1294, 0]
click at [186, 190] on p "UP_Sae-A D35 Plus [DEMOGRAPHIC_DATA] Top" at bounding box center [194, 186] width 93 height 9
click at [187, 164] on p "UP_Sae-A D35 Plus Bottom" at bounding box center [182, 164] width 69 height 9
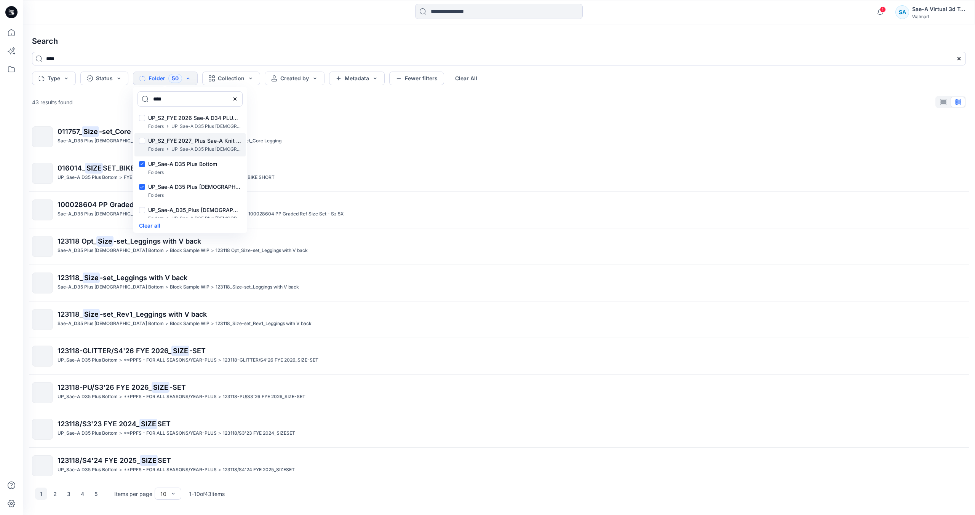
click at [193, 136] on div "UP_S2_FYE 2027_ Plus Sae-A Knit Tops & Dresses Folders UP_Sae-A D35 Plus [DEMOG…" at bounding box center [189, 144] width 111 height 23
click at [198, 123] on p "UP_Sae-A D35 Plus [DEMOGRAPHIC_DATA] Top" at bounding box center [206, 127] width 70 height 8
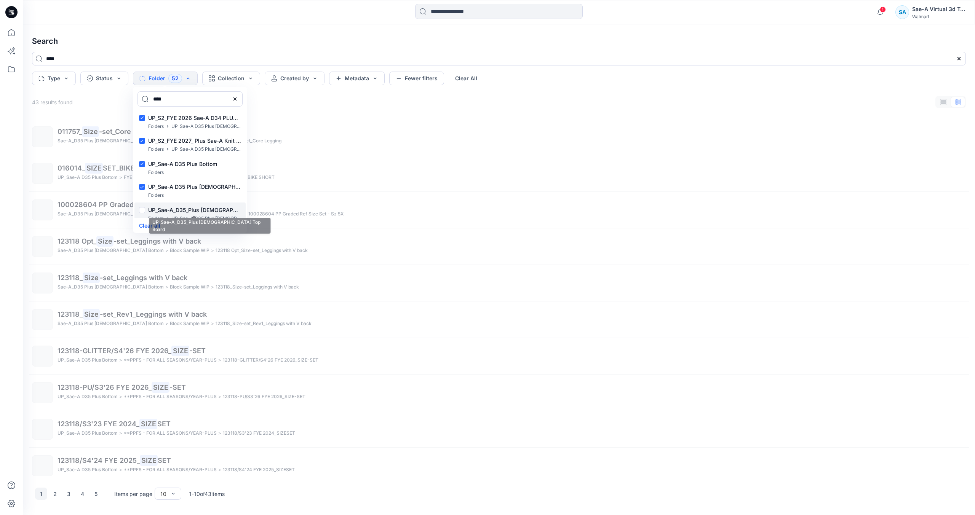
click at [196, 213] on p "UP_Sae-A_D35_Plus [DEMOGRAPHIC_DATA] Top Board" at bounding box center [194, 210] width 93 height 9
click at [198, 171] on div "Folders" at bounding box center [182, 173] width 69 height 8
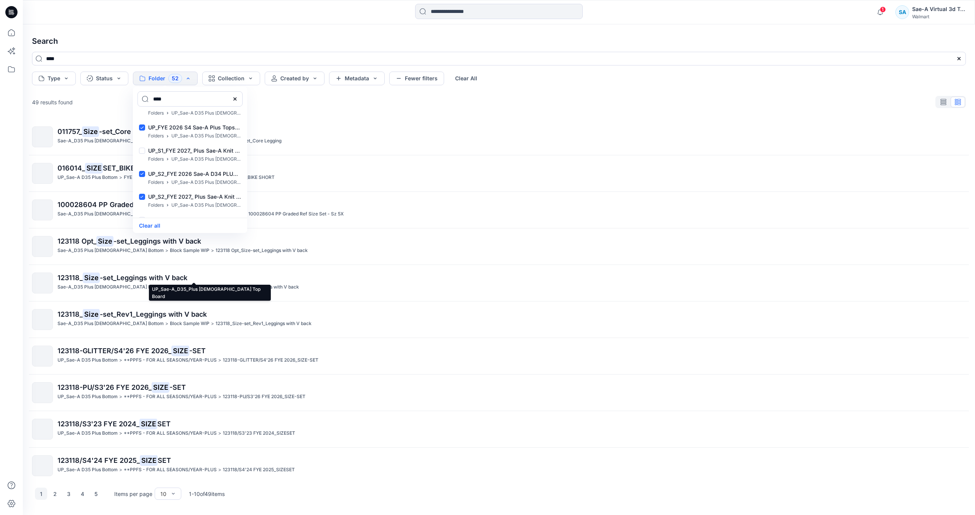
scroll to position [1226, 0]
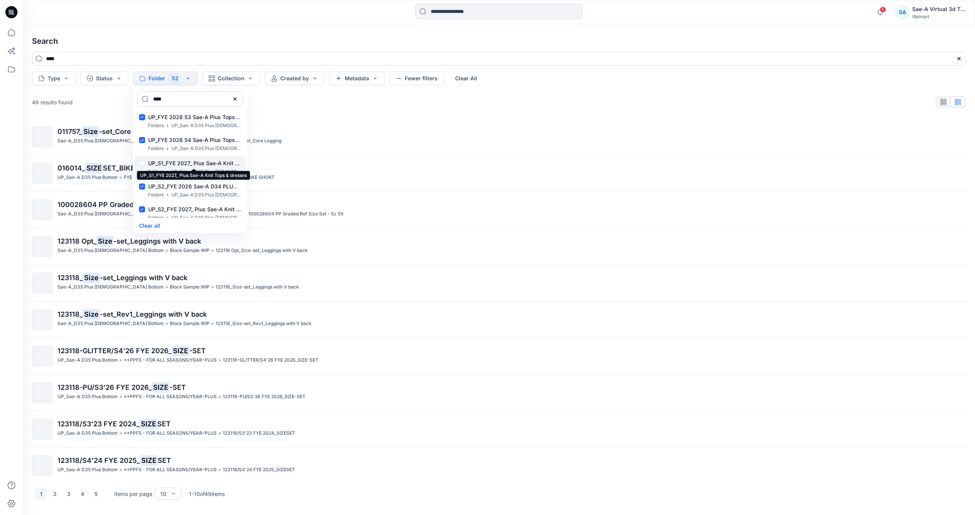
click at [218, 164] on p "UP_S1_FYE 2027_ Plus Sae-A Knit Tops & dresses" at bounding box center [194, 163] width 93 height 9
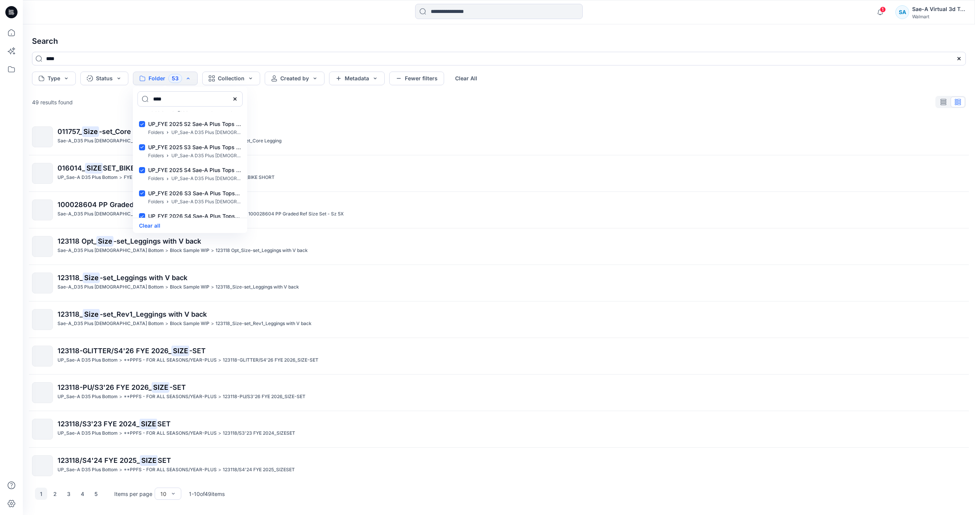
scroll to position [1111, 0]
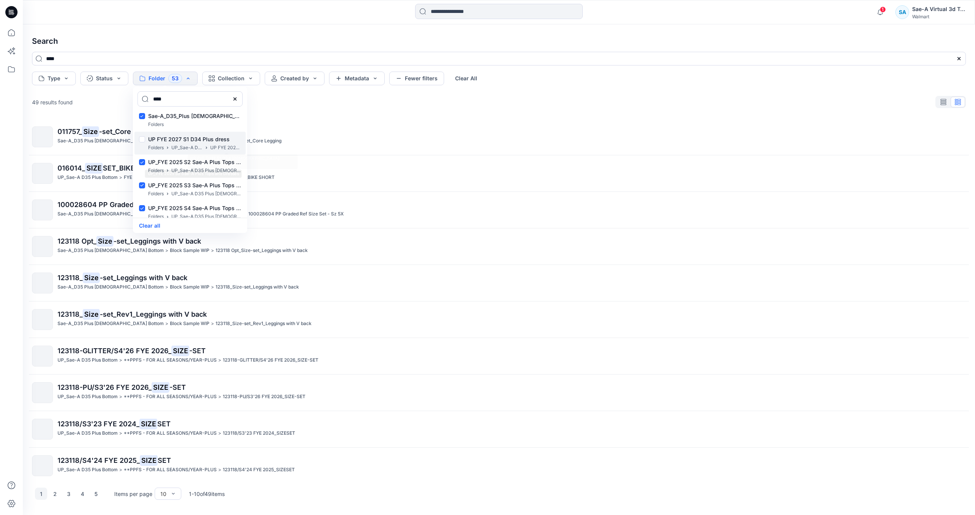
click at [225, 149] on p "UP FYE 2027 S1 D34 [DEMOGRAPHIC_DATA] Dresses" at bounding box center [225, 148] width 31 height 8
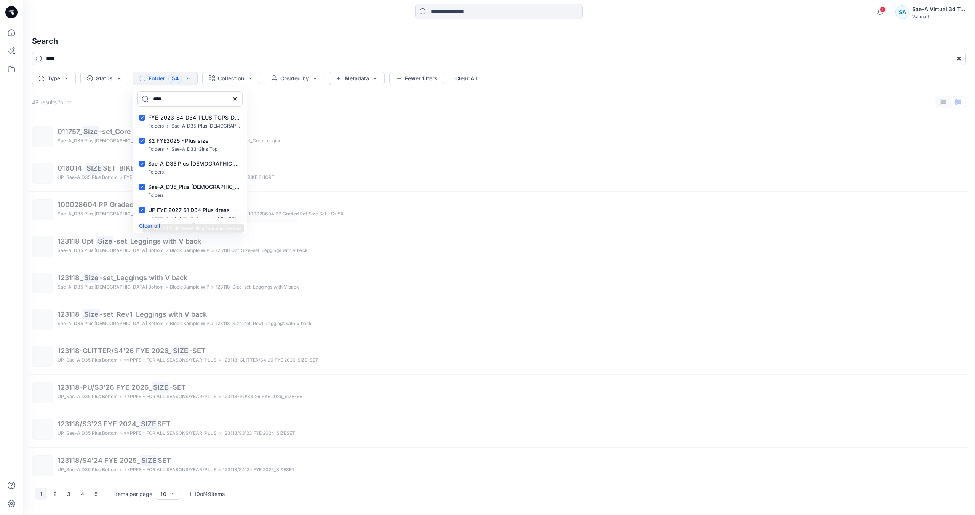
scroll to position [1035, 0]
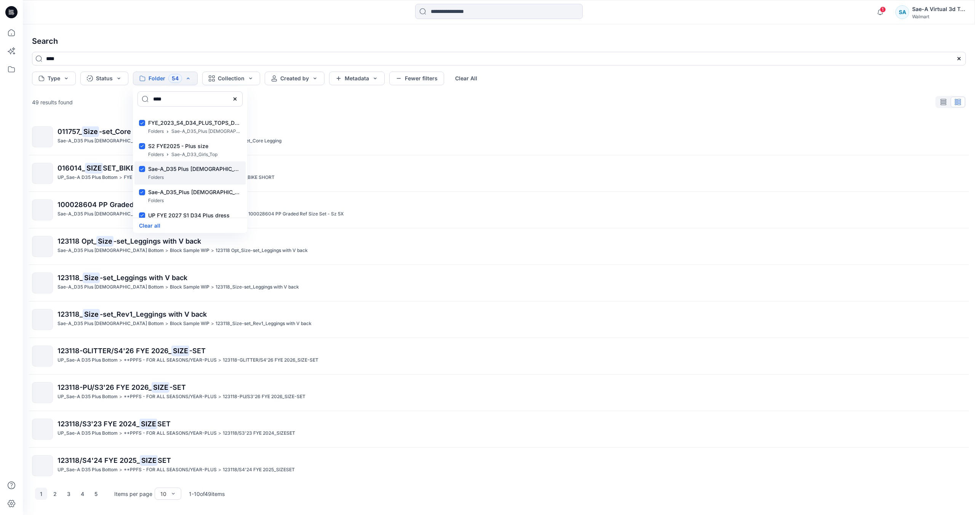
click at [216, 177] on div "Folders" at bounding box center [194, 178] width 93 height 8
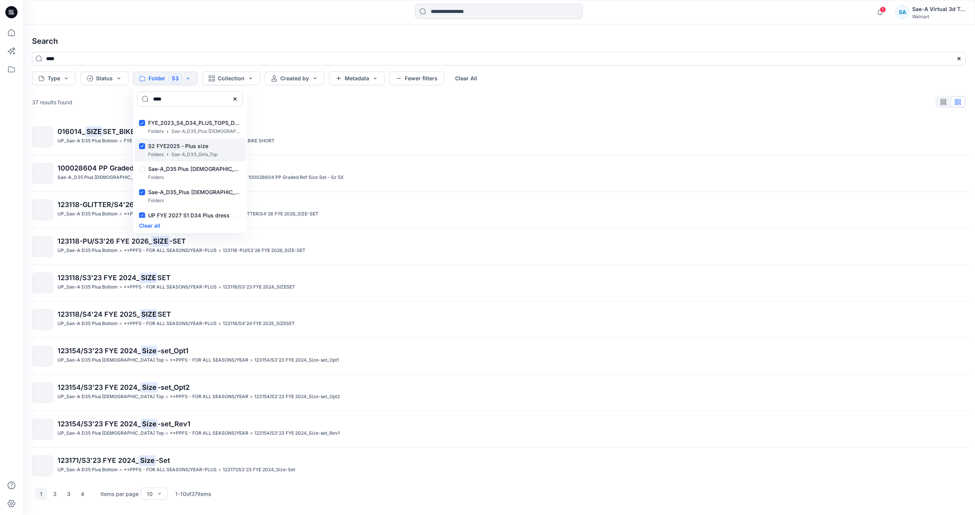
scroll to position [997, 0]
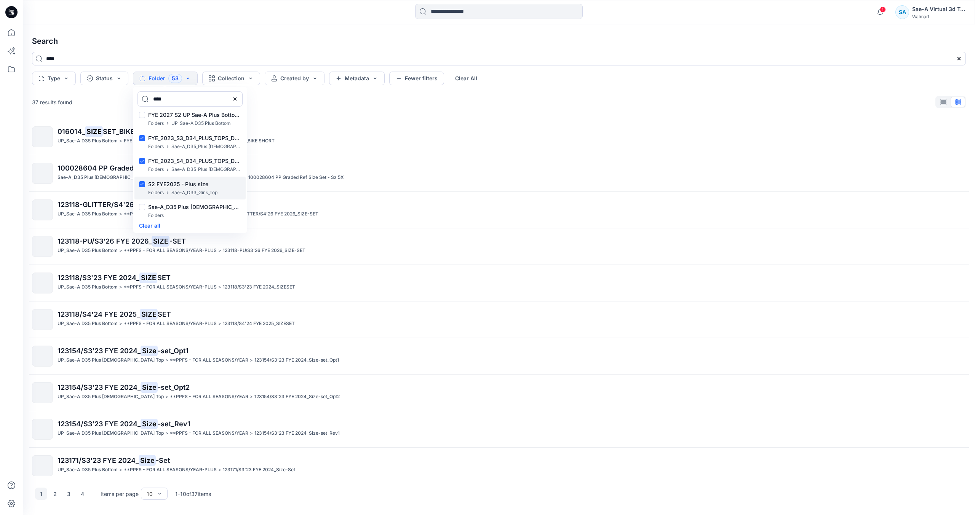
click at [224, 191] on div "S2 FYE2025 - Plus size Folders Sae-A_D33_Girls_Top" at bounding box center [189, 188] width 111 height 23
click at [217, 121] on p "UP_Sae-A D35 Plus Bottom" at bounding box center [200, 124] width 59 height 8
click at [197, 205] on p "FYE 2027 S1 UP Sae-A Plus Bottoms" at bounding box center [194, 206] width 93 height 9
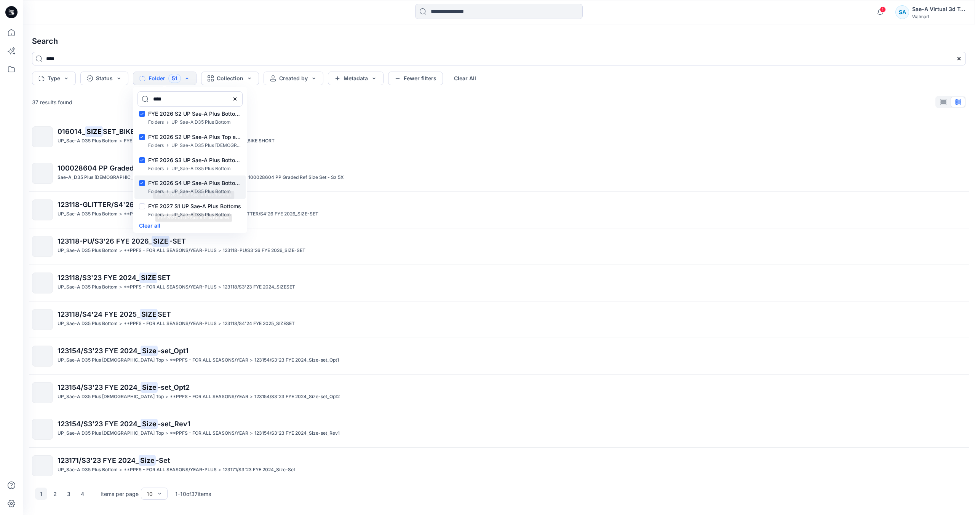
click at [202, 182] on p "FYE 2026 S4 UP Sae-A Plus Bottoms" at bounding box center [194, 183] width 93 height 9
click at [211, 160] on p "FYE 2026 S3 UP Sae-A Plus Bottoms" at bounding box center [194, 160] width 93 height 9
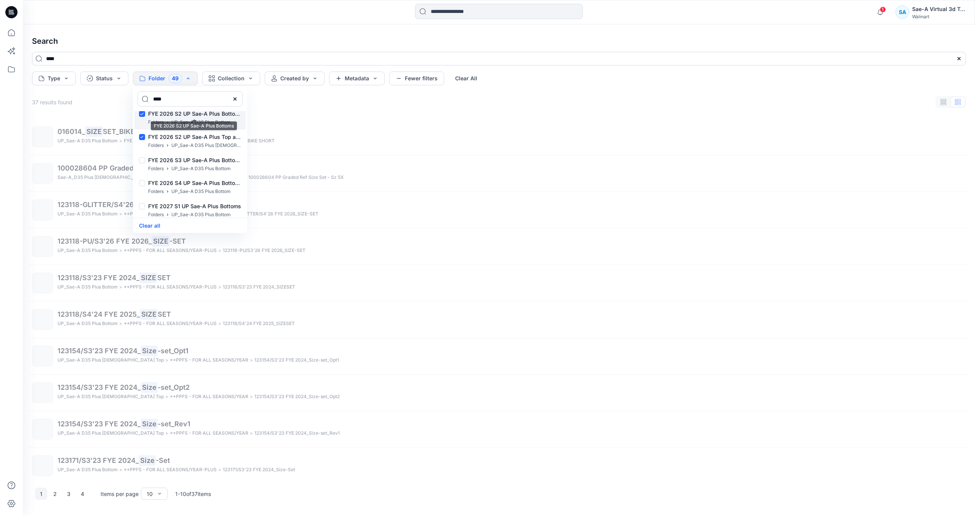
click at [217, 117] on p "FYE 2026 S2 UP Sae-A Plus Bottoms" at bounding box center [194, 113] width 93 height 9
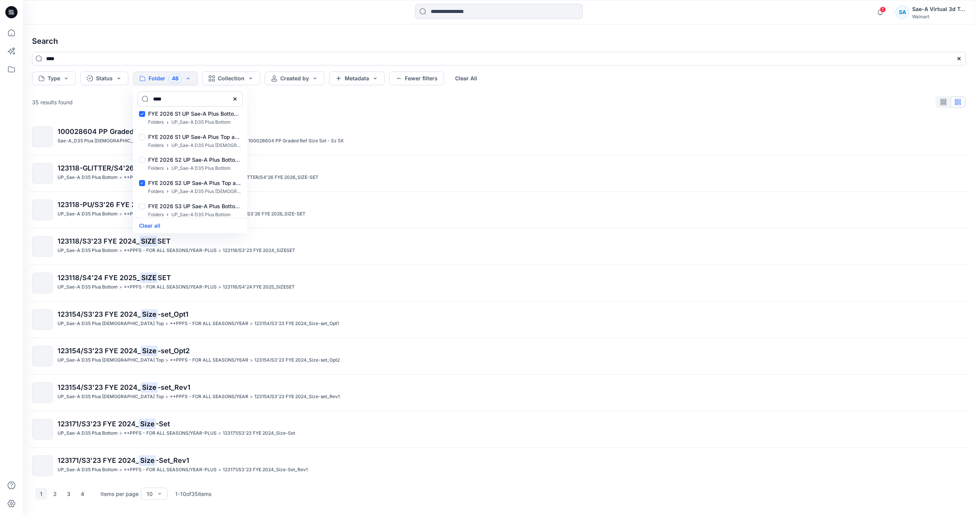
scroll to position [769, 0]
click at [219, 193] on p "UP_Sae-A D35 Plus Bottom" at bounding box center [200, 191] width 59 height 8
click at [225, 157] on p "FYE 2025 S4 UP Sae-A Plus Bottoms" at bounding box center [194, 159] width 93 height 9
click at [225, 129] on div "FYE 2025 S3 UP Sae-A Plus Bottoms Folders UP_Sae-A D35 Plus Bottom" at bounding box center [189, 139] width 111 height 23
click at [223, 116] on p "FYE 2025 S2 UP Sae-A Plus Bottoms" at bounding box center [194, 113] width 93 height 9
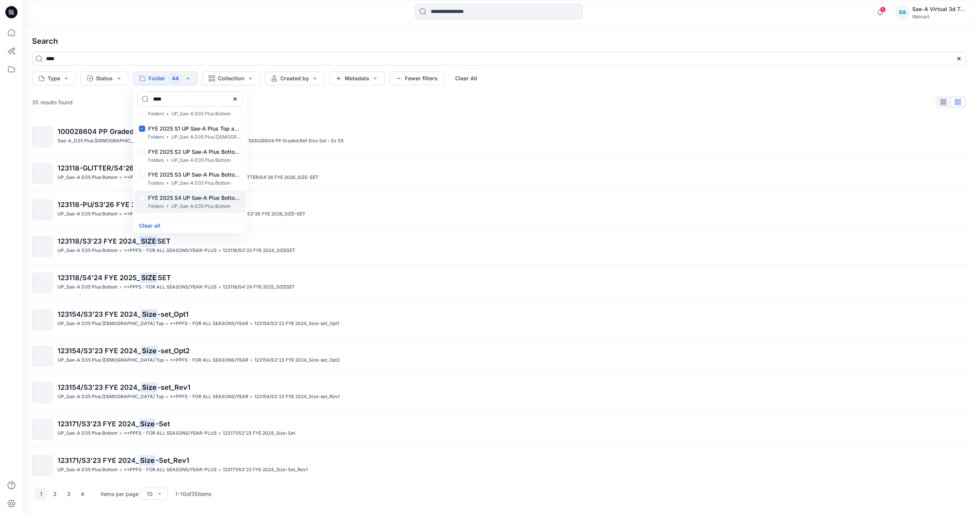
scroll to position [692, 0]
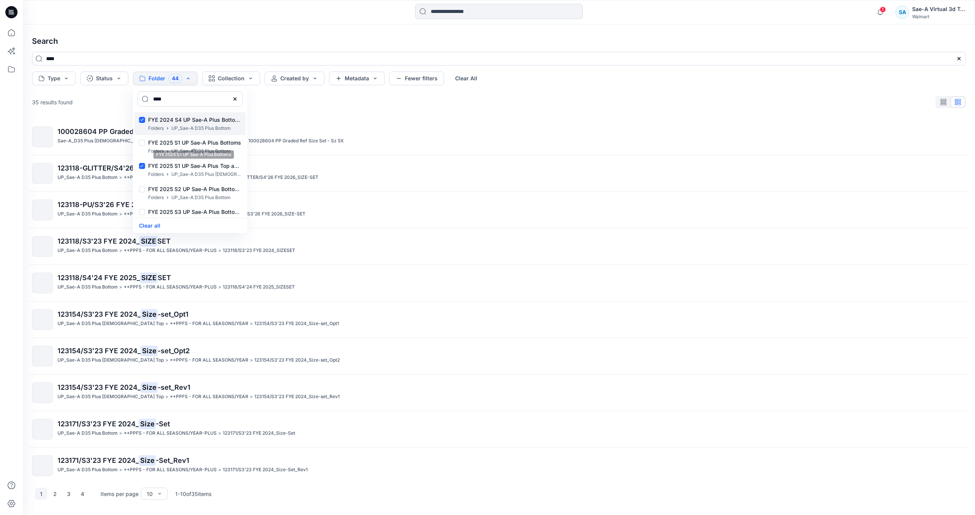
click at [225, 123] on p "FYE 2024 S4 UP Sae-A Plus Bottoms" at bounding box center [194, 119] width 93 height 9
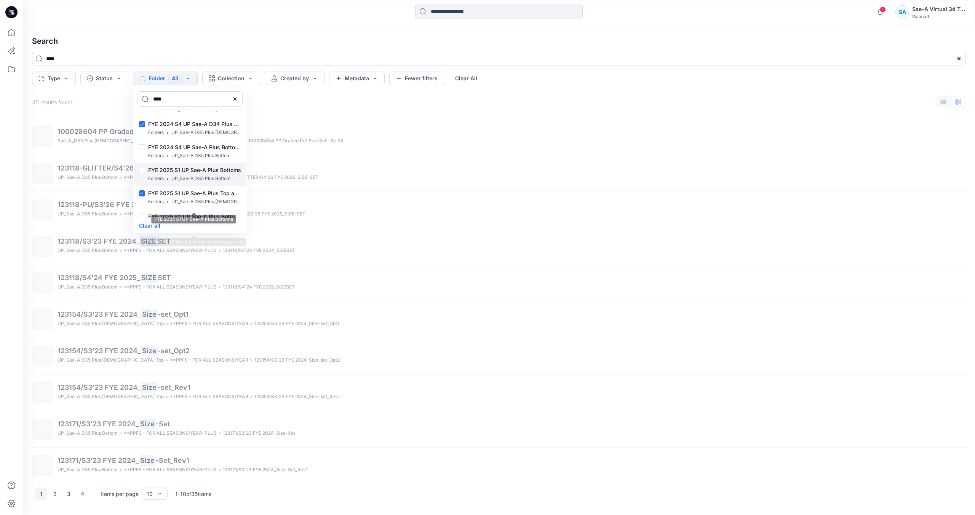
scroll to position [616, 0]
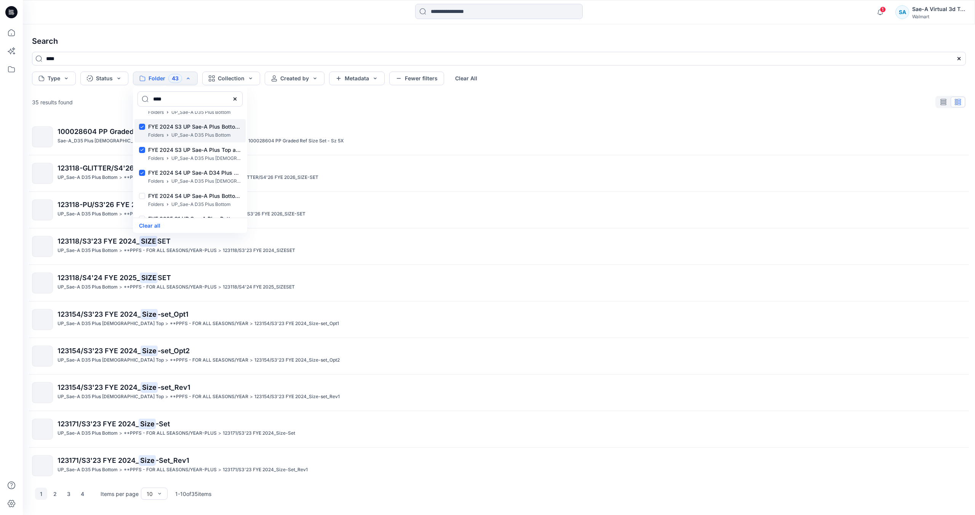
click at [223, 134] on p "UP_Sae-A D35 Plus Bottom" at bounding box center [200, 135] width 59 height 8
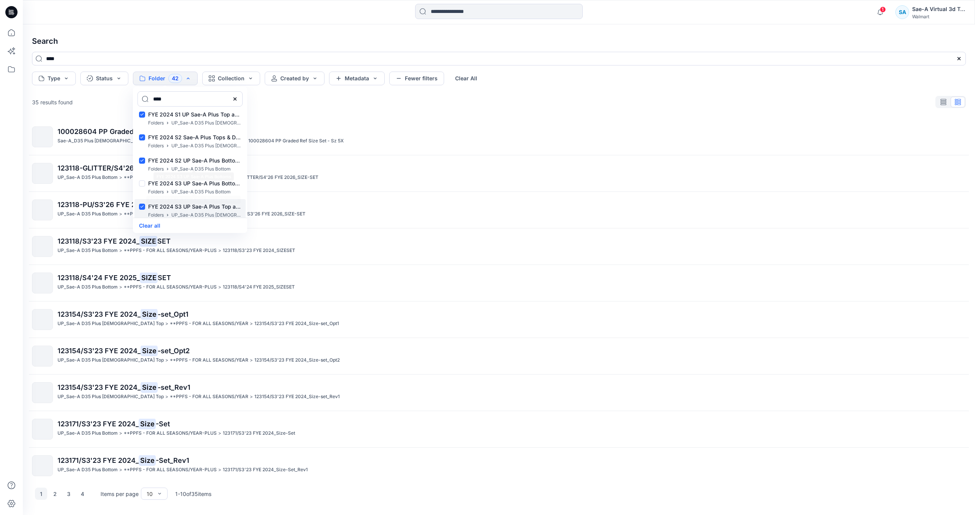
scroll to position [578, 0]
click at [217, 142] on p "FYE 2024 S2 UP Sae-A Plus Bottoms" at bounding box center [194, 142] width 93 height 9
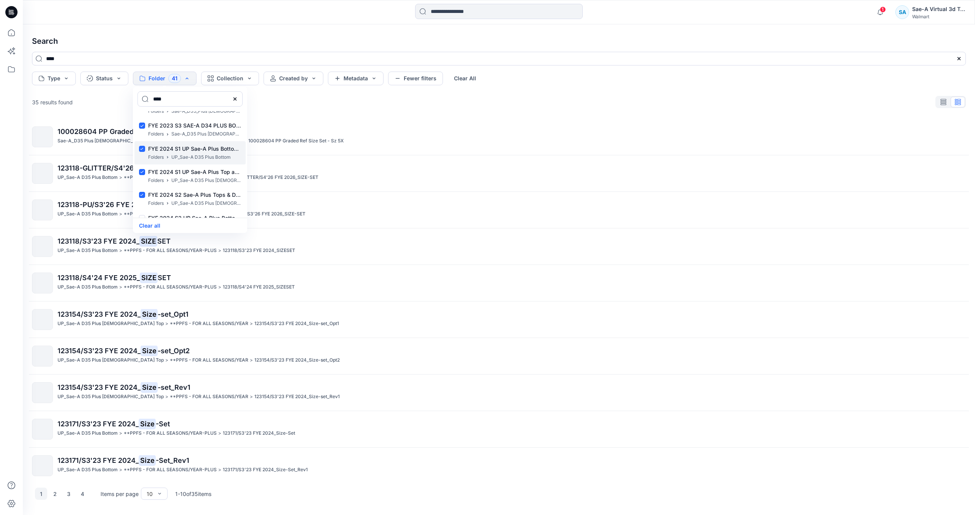
click at [222, 153] on p "UP_Sae-A D35 Plus Bottom" at bounding box center [200, 157] width 59 height 8
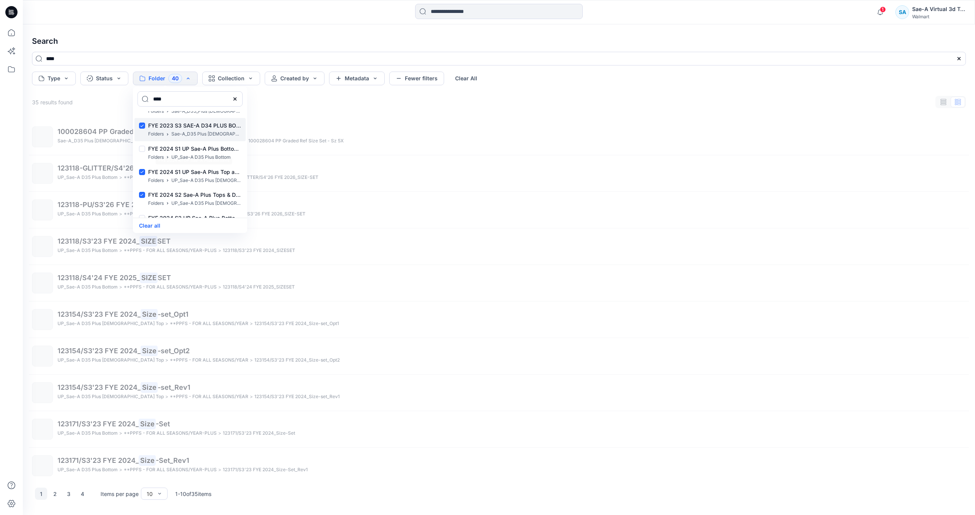
click at [220, 135] on p "Sae-A_D35 Plus [DEMOGRAPHIC_DATA] Bottom" at bounding box center [206, 134] width 70 height 8
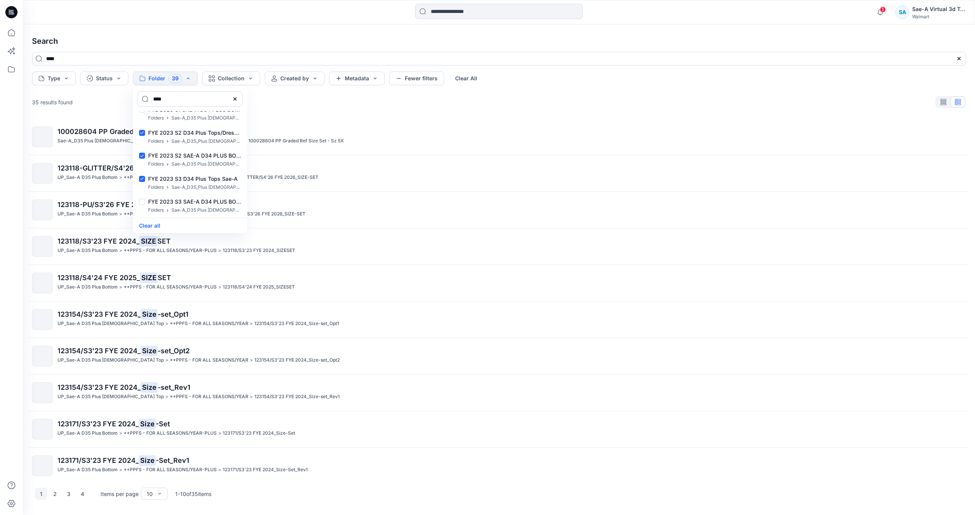
scroll to position [388, 0]
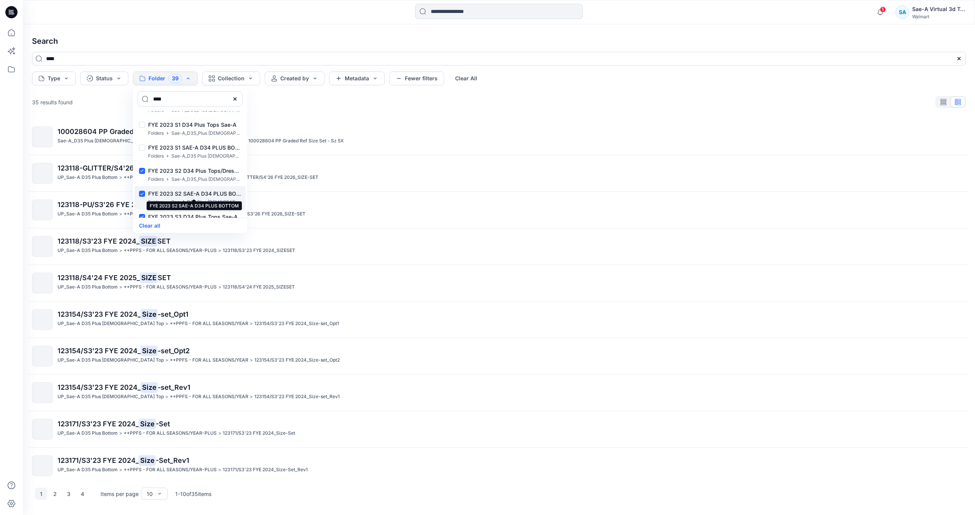
click at [207, 192] on p "FYE 2023 S2 SAE-A D34 PLUS BOTTOM" at bounding box center [194, 193] width 93 height 9
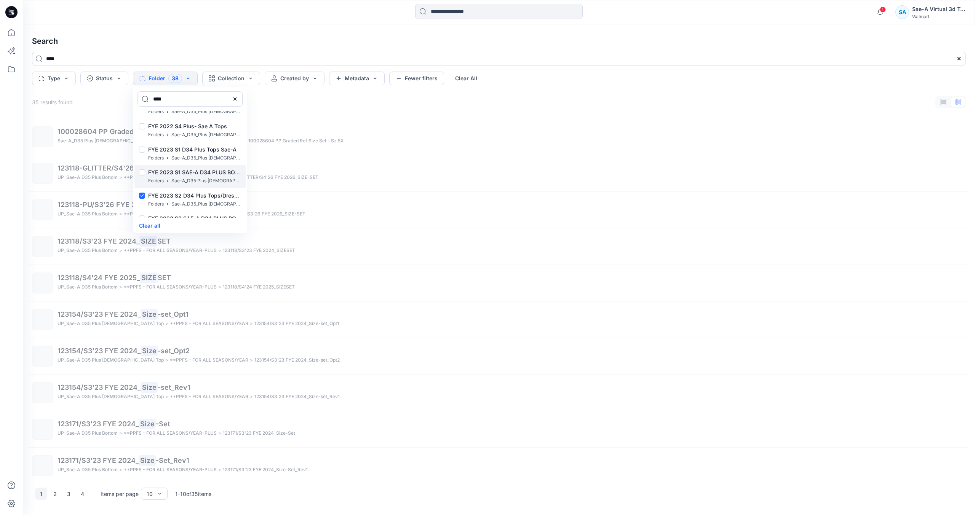
scroll to position [350, 0]
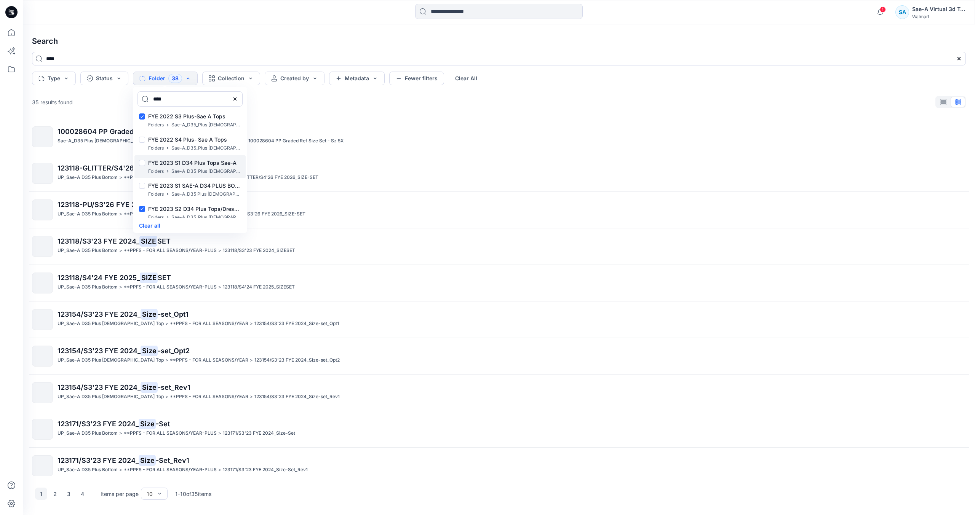
click at [214, 167] on p "FYE 2023 S1 D34 Plus Tops Sae-A" at bounding box center [194, 162] width 93 height 9
click at [221, 146] on p "Sae-A_D35_Plus [DEMOGRAPHIC_DATA] Top" at bounding box center [206, 148] width 70 height 8
click at [219, 141] on p "Sae-A_D35 Plus [DEMOGRAPHIC_DATA] Bottom" at bounding box center [206, 140] width 70 height 8
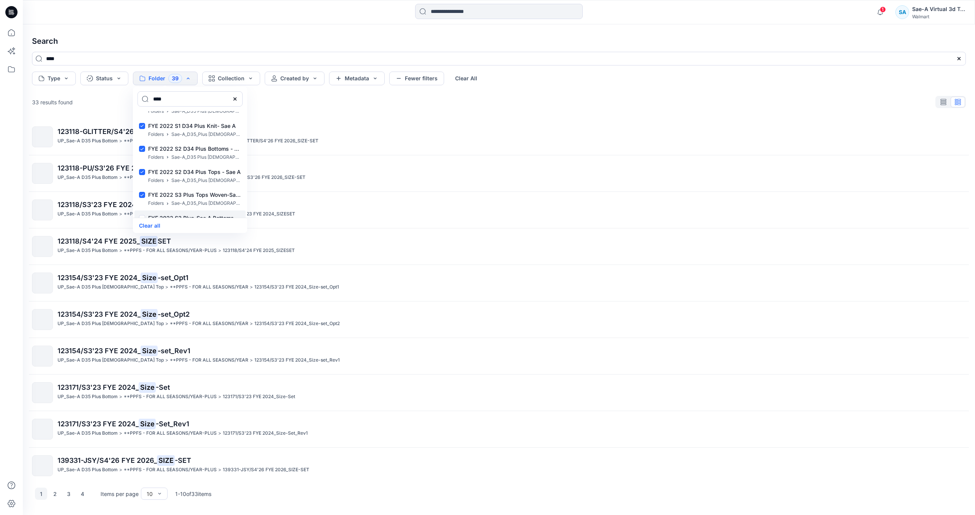
scroll to position [197, 0]
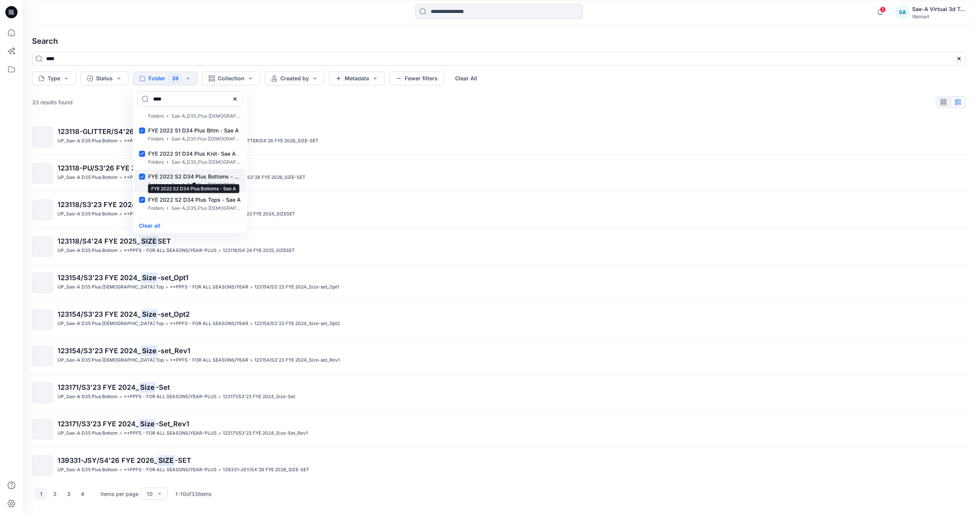
click at [213, 179] on p "FYE 2022 S2 D34 Plus Bottoms - Sae A" at bounding box center [194, 176] width 93 height 9
click at [222, 141] on p "Sae-A_D35 Plus [DEMOGRAPHIC_DATA] Bottom" at bounding box center [206, 139] width 70 height 8
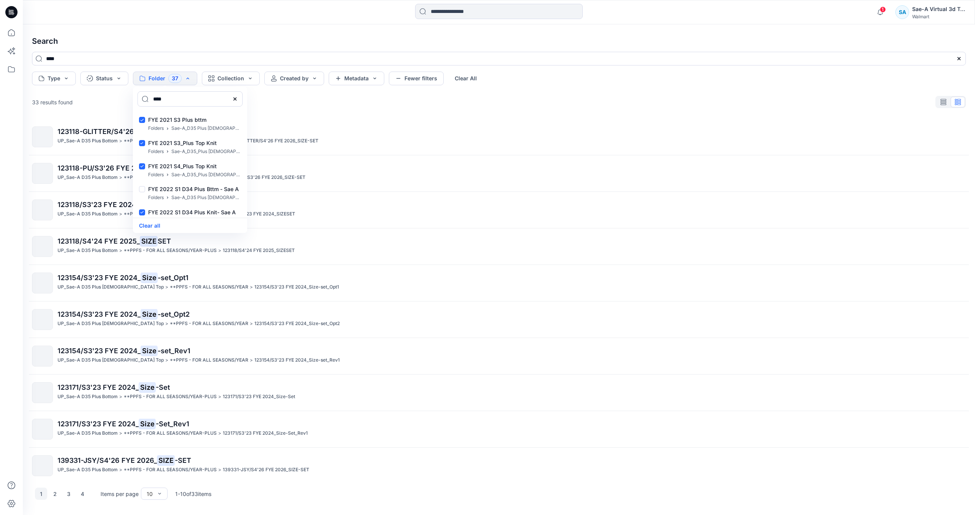
scroll to position [121, 0]
click at [215, 146] on p "Sae-A_D35 Plus [DEMOGRAPHIC_DATA] Bottom" at bounding box center [206, 146] width 70 height 8
click at [213, 165] on p "FYE 2021 S2_Plus bttm" at bounding box center [194, 167] width 93 height 9
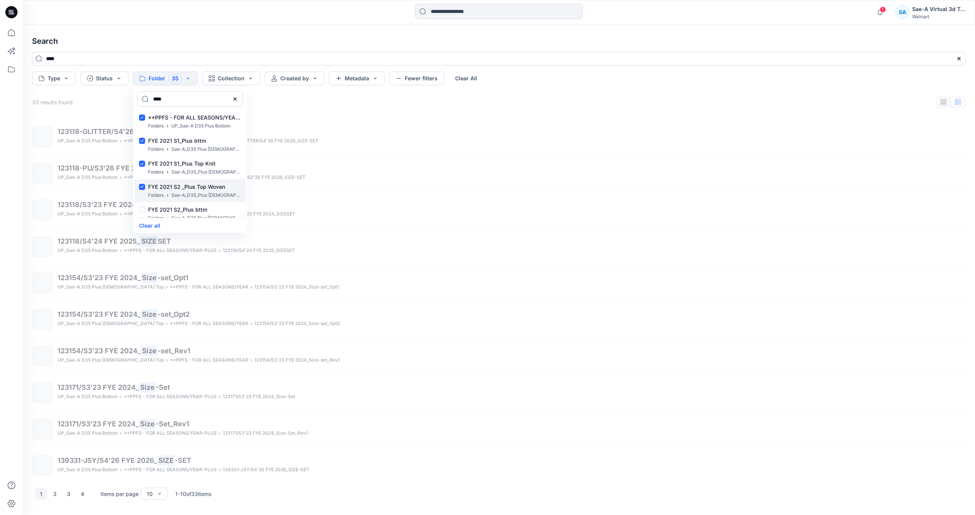
scroll to position [0, 0]
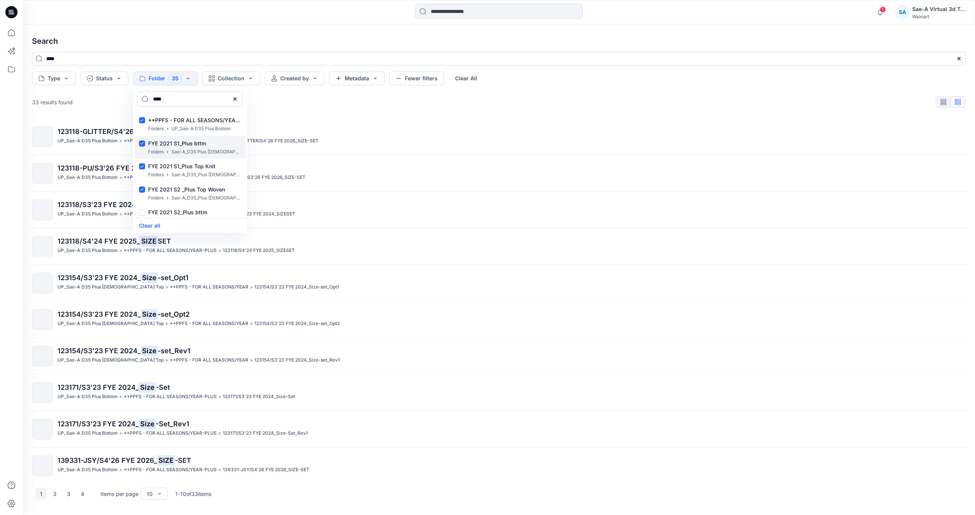
click at [216, 142] on p "FYE 2021 S1_Plus bttm" at bounding box center [194, 143] width 93 height 9
click at [209, 120] on p "**PPFS - FOR ALL SEASONS/YEAR-PLUS" at bounding box center [194, 120] width 93 height 9
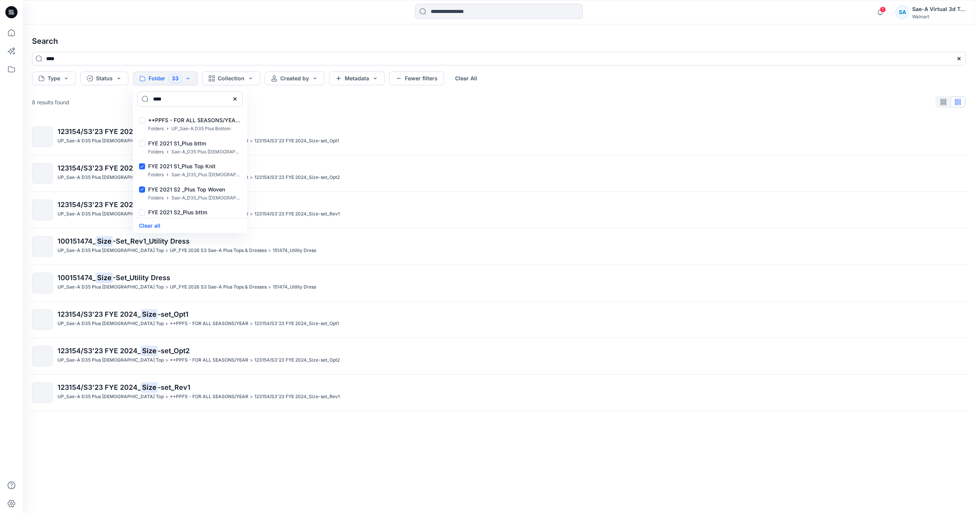
click at [82, 436] on div "123154/S3'23 FYE 2024_ Size -set_Opt1 UP_Sae-A D35 Plus [DEMOGRAPHIC_DATA] Top …" at bounding box center [499, 305] width 946 height 372
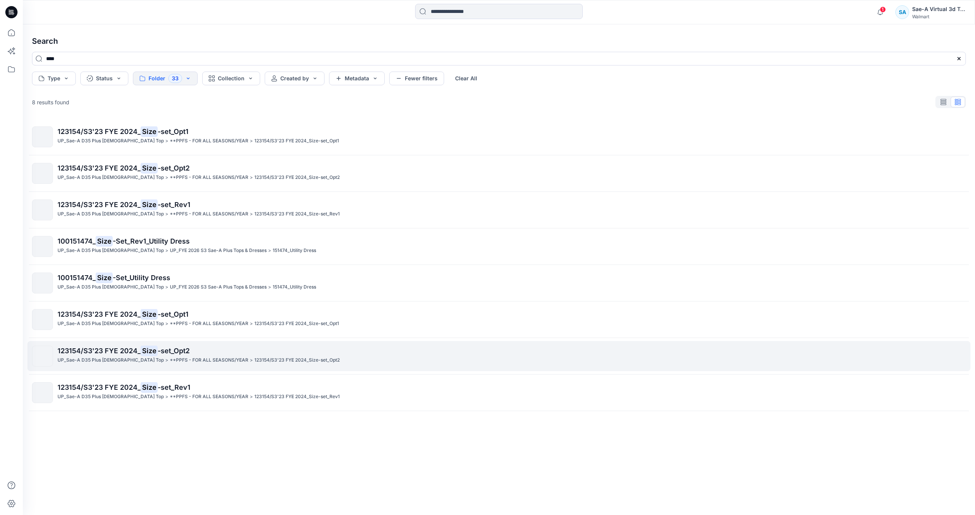
click at [187, 350] on span "-set_Opt2" at bounding box center [174, 351] width 32 height 8
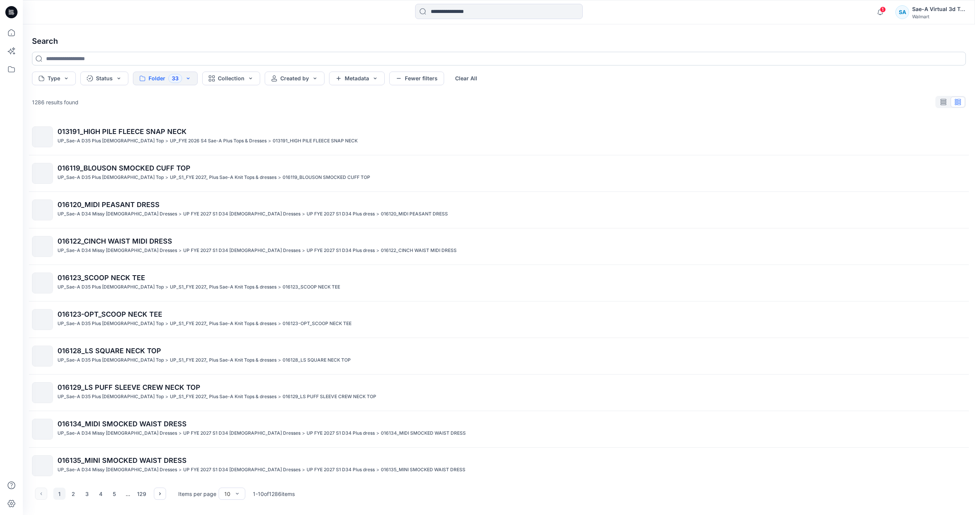
click at [173, 58] on input at bounding box center [499, 59] width 934 height 14
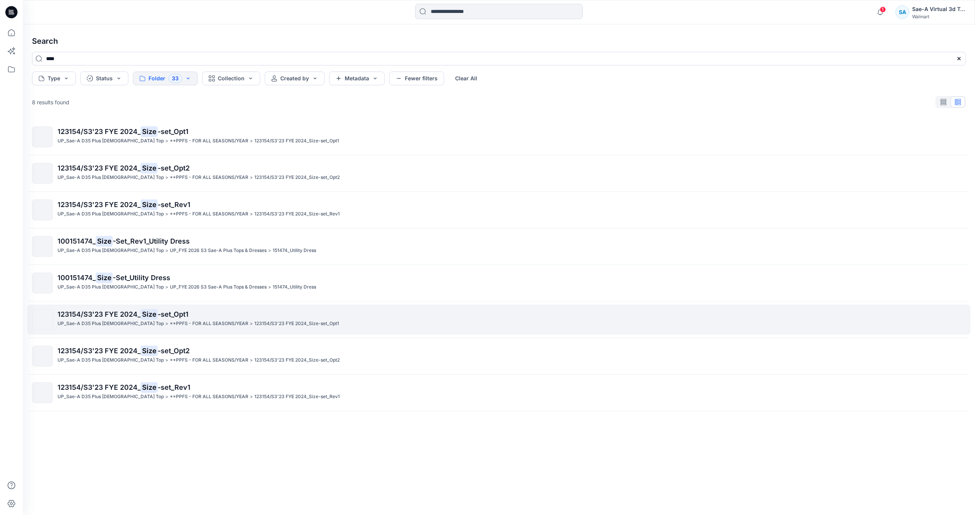
type input "****"
click at [236, 320] on p "123154/S3'23 FYE 2024_ Size -set_Opt1" at bounding box center [512, 314] width 908 height 11
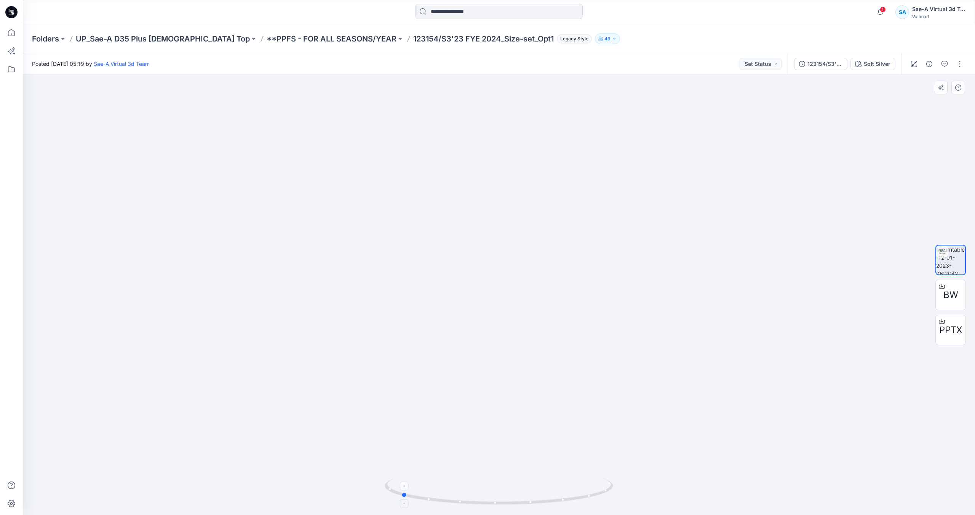
drag, startPoint x: 606, startPoint y: 496, endPoint x: 508, endPoint y: 499, distance: 97.9
click at [508, 499] on icon at bounding box center [500, 492] width 230 height 29
